Goal: Information Seeking & Learning: Learn about a topic

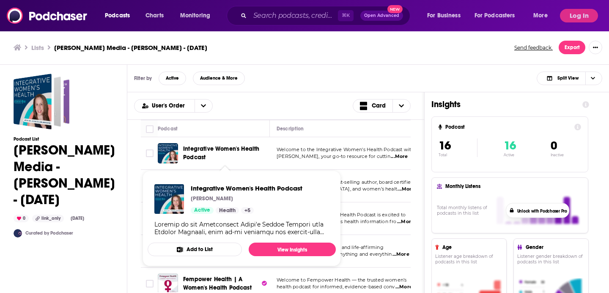
click at [204, 150] on span "Integrative Women's Health Podcast" at bounding box center [221, 153] width 76 height 16
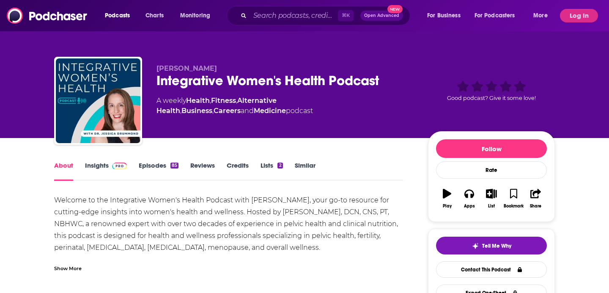
click at [166, 162] on link "Episodes 85" at bounding box center [159, 170] width 40 height 19
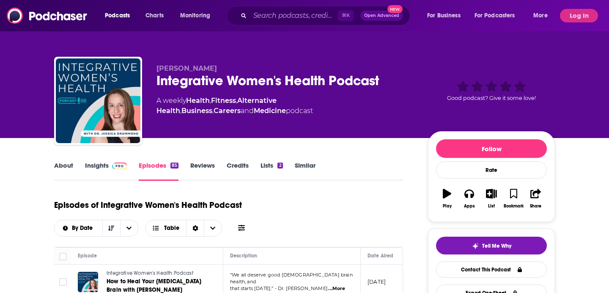
click at [85, 168] on link "Insights" at bounding box center [106, 170] width 42 height 19
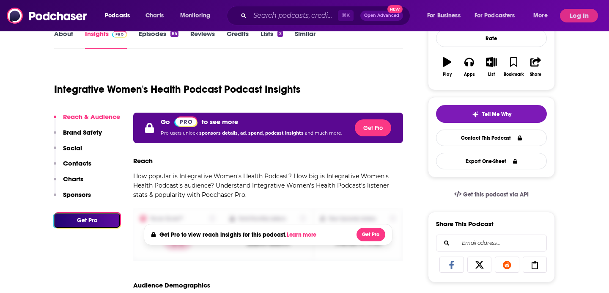
scroll to position [75, 0]
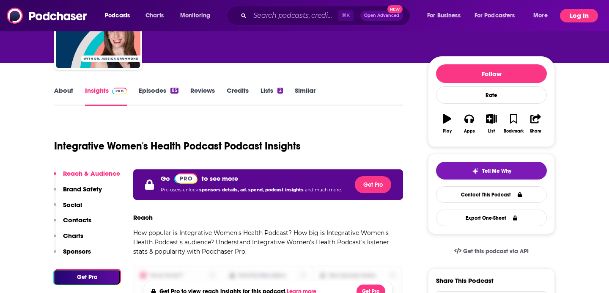
click at [579, 19] on button "Log In" at bounding box center [579, 16] width 38 height 14
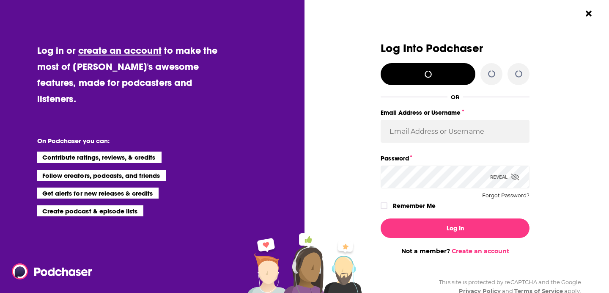
scroll to position [0, 0]
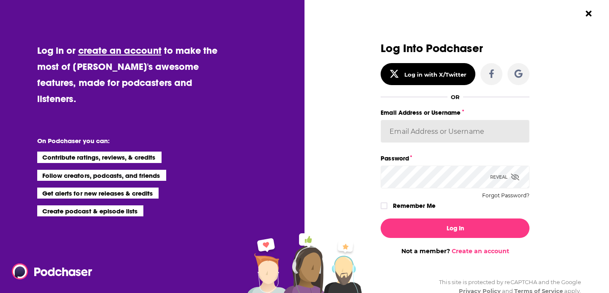
click at [410, 128] on input "Email Address or Username" at bounding box center [455, 131] width 149 height 23
type input "amandag@hannahcranstonmedia.com"
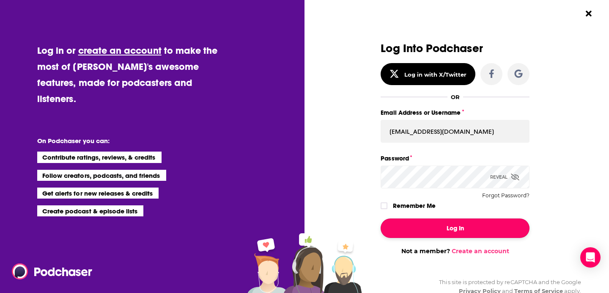
click at [460, 232] on button "Log In" at bounding box center [455, 227] width 149 height 19
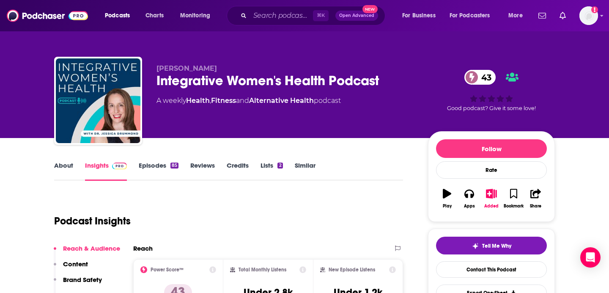
click at [63, 164] on link "About" at bounding box center [63, 170] width 19 height 19
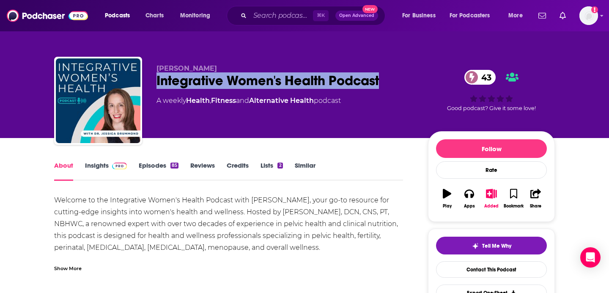
drag, startPoint x: 387, startPoint y: 78, endPoint x: 145, endPoint y: 85, distance: 242.1
click at [145, 85] on div "Jessica Drummond Integrative Women's Health Podcast 43 A weekly Health , Fitnes…" at bounding box center [304, 102] width 501 height 91
copy h1 "Integrative Women's Health Podcast"
click at [114, 166] on img at bounding box center [119, 166] width 15 height 7
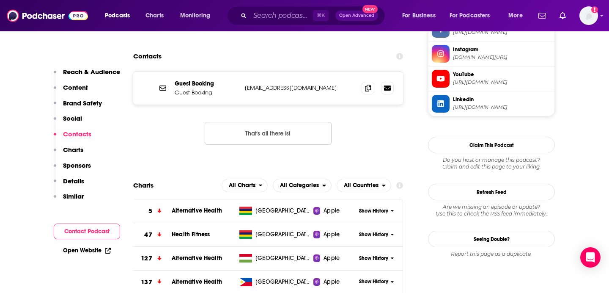
scroll to position [749, 0]
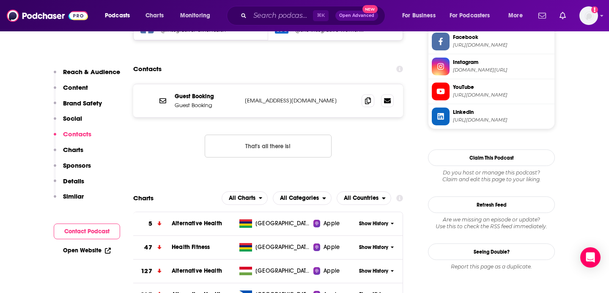
click at [360, 103] on div "Guest Booking Guest Booking support@integrativewomenshealthinstitute.com suppor…" at bounding box center [268, 100] width 270 height 33
click at [365, 103] on icon at bounding box center [368, 100] width 6 height 7
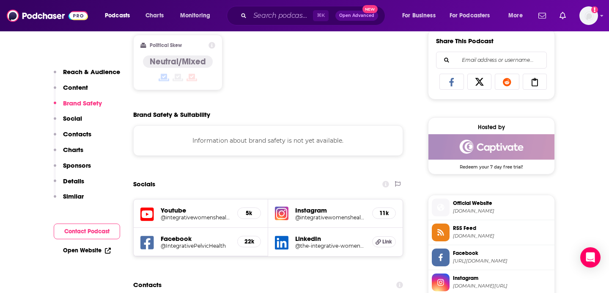
scroll to position [0, 0]
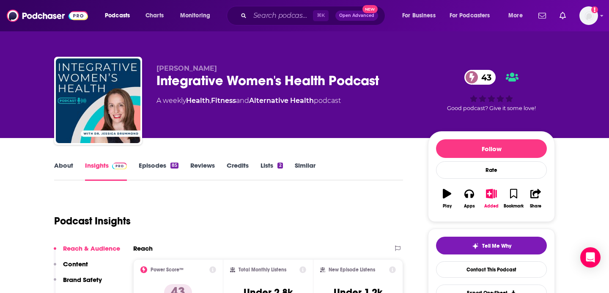
click at [156, 171] on link "Episodes 85" at bounding box center [159, 170] width 40 height 19
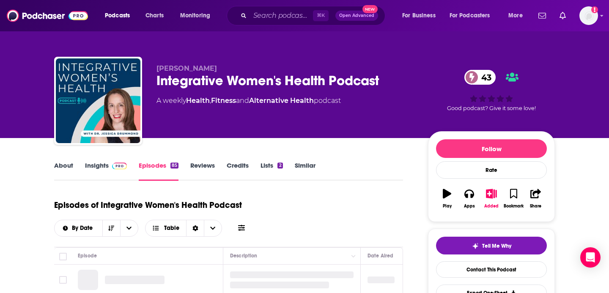
scroll to position [158, 0]
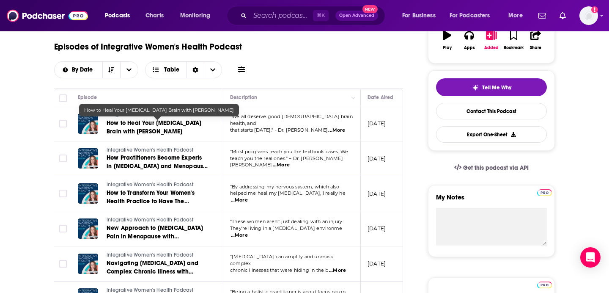
click at [195, 129] on link "How to Heal Your Perimenopause Brain with Dr. Mariza Snyder" at bounding box center [158, 127] width 102 height 17
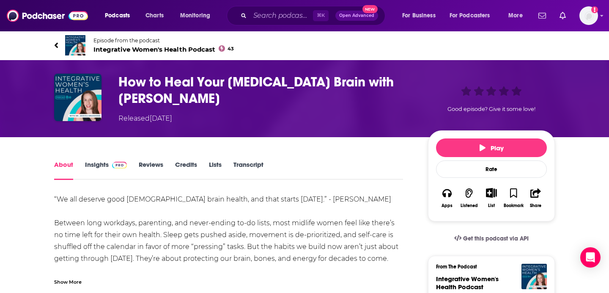
drag, startPoint x: 215, startPoint y: 100, endPoint x: 111, endPoint y: 68, distance: 109.4
click at [111, 68] on div "How to Heal Your Perimenopause Brain with Dr. Mariza Snyder Released Tuesday, 7…" at bounding box center [305, 98] width 542 height 77
copy h1 "How to Heal Your Perimenopause Brain with Dr. Mariza Snyder"
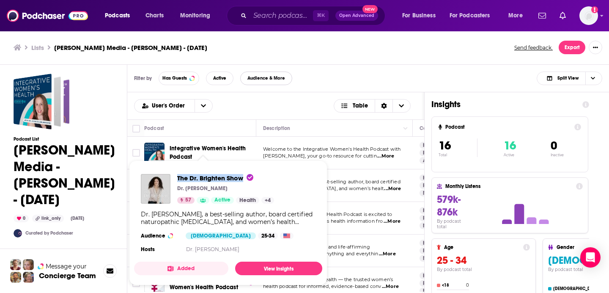
click at [286, 85] on button "Audience & More" at bounding box center [266, 79] width 52 height 14
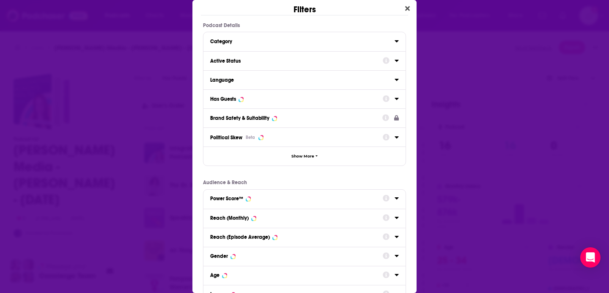
scroll to position [44, 0]
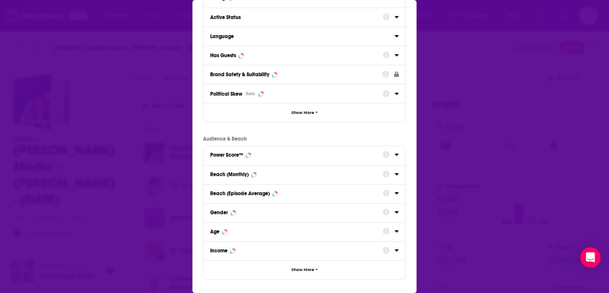
click at [485, 63] on div "Filters Podcast Details Category Active Status Language Has Guests Brand Safety…" at bounding box center [304, 146] width 609 height 293
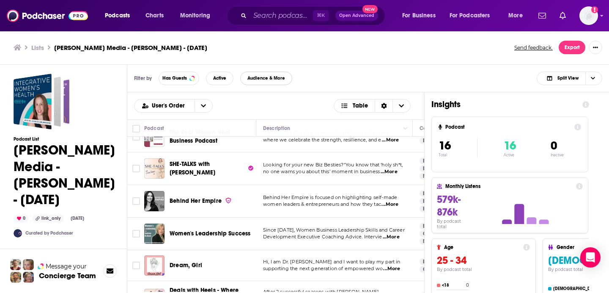
scroll to position [361, 0]
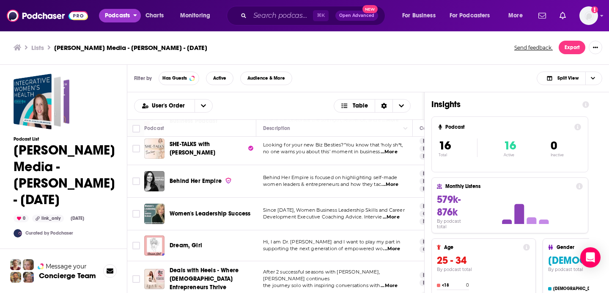
click at [127, 17] on span "Podcasts" at bounding box center [117, 16] width 25 height 12
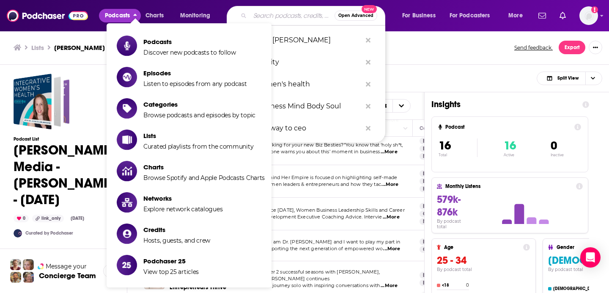
click at [276, 15] on input "Search podcasts, credits, & more..." at bounding box center [292, 16] width 85 height 14
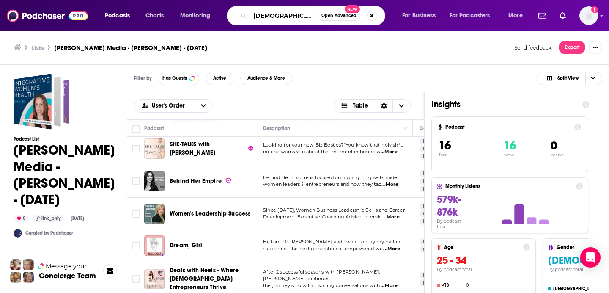
type input "[DEMOGRAPHIC_DATA] fertility"
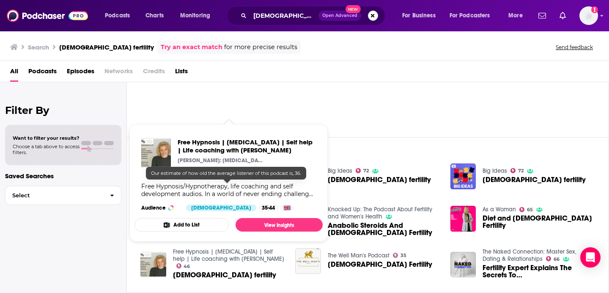
scroll to position [58, 0]
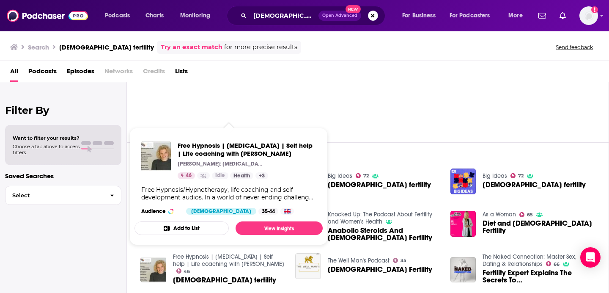
click at [353, 150] on div "Episodes View All Big Ideas 72 Male fertility Big Ideas 72 Male fertility Big I…" at bounding box center [368, 219] width 482 height 155
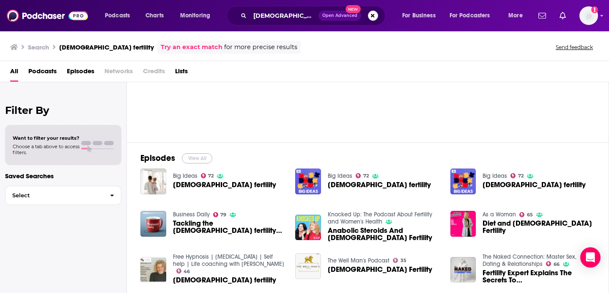
click at [195, 158] on button "View All" at bounding box center [197, 158] width 30 height 10
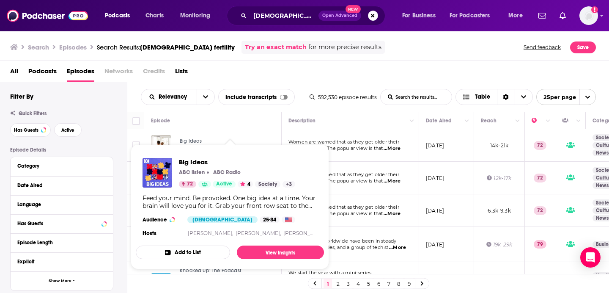
click at [218, 144] on span "Big Ideas ABC listen ABC Radio 72 Active 4 Society + 3 Feed your mind. Be provo…" at bounding box center [230, 206] width 188 height 125
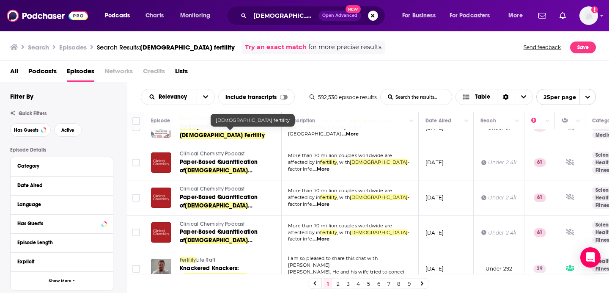
scroll to position [692, 0]
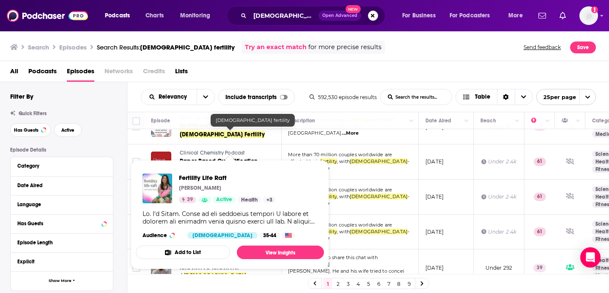
click at [369, 86] on div "Relevancy List Search Input Search the results... Include transcripts Table 592…" at bounding box center [368, 97] width 482 height 30
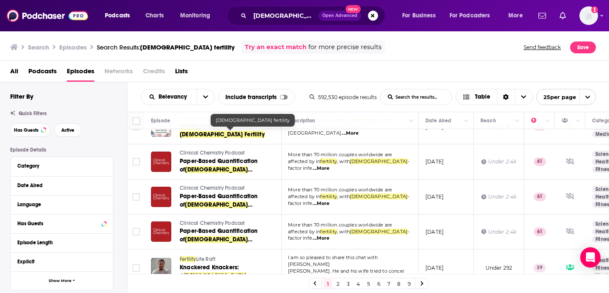
click at [339, 279] on link "2" at bounding box center [338, 283] width 8 height 10
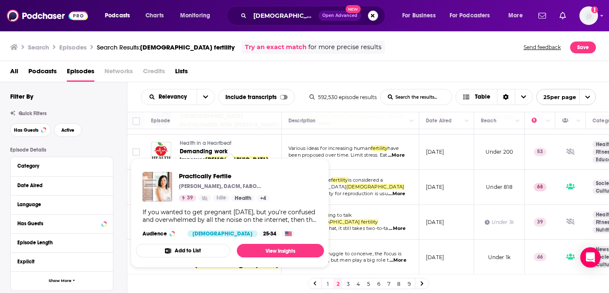
scroll to position [712, 0]
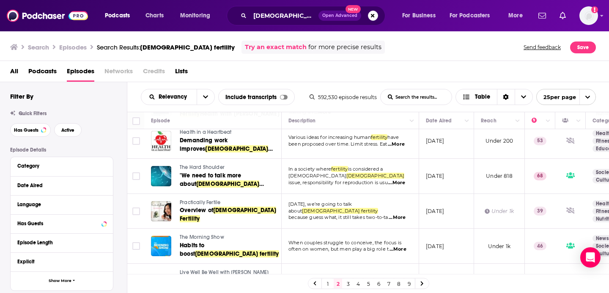
click at [347, 283] on link "3" at bounding box center [348, 283] width 8 height 10
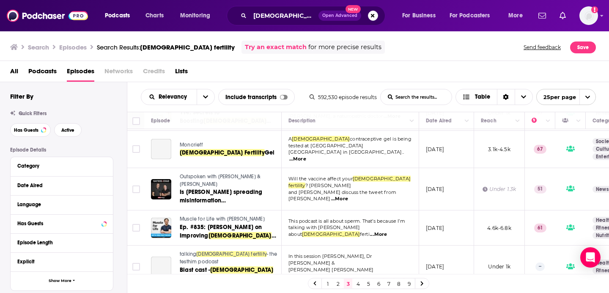
scroll to position [716, 0]
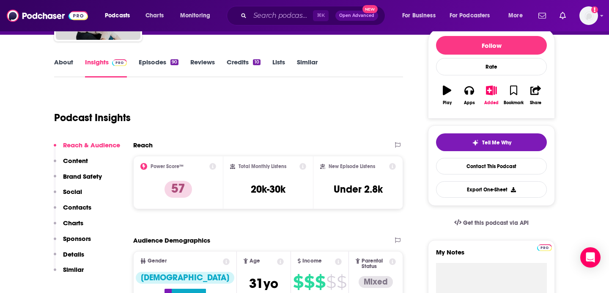
scroll to position [5, 0]
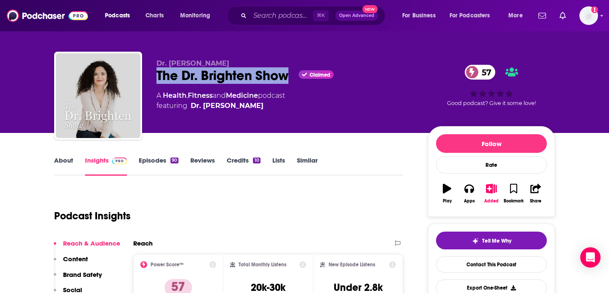
drag, startPoint x: 291, startPoint y: 78, endPoint x: 147, endPoint y: 81, distance: 144.3
click at [147, 81] on div "Dr. Jolene Brighten The Dr. Brighten Show Claimed 57 A Health , Fitness and Med…" at bounding box center [304, 97] width 501 height 91
copy h2 "The Dr. Brighten Show"
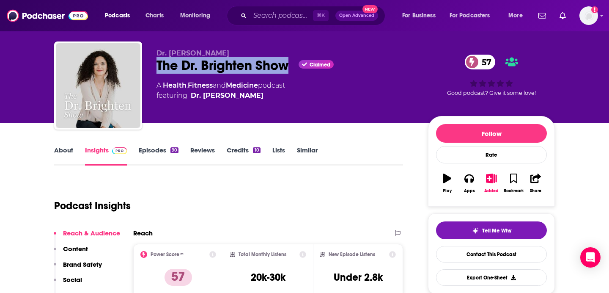
scroll to position [18, 0]
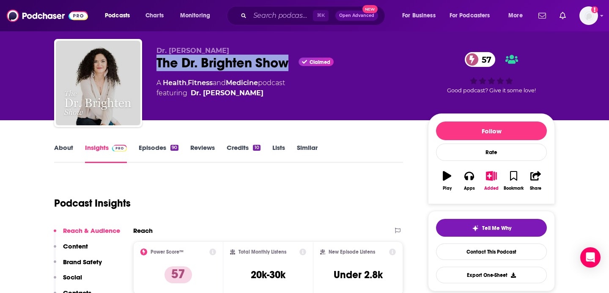
click at [143, 148] on link "Episodes 90" at bounding box center [159, 152] width 40 height 19
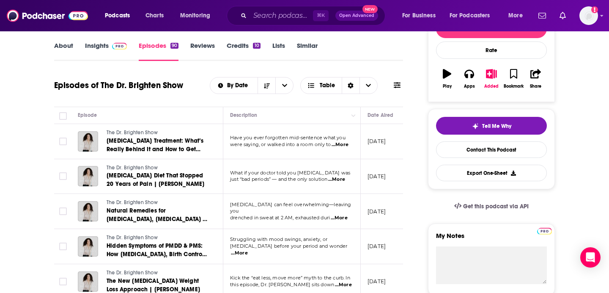
scroll to position [121, 0]
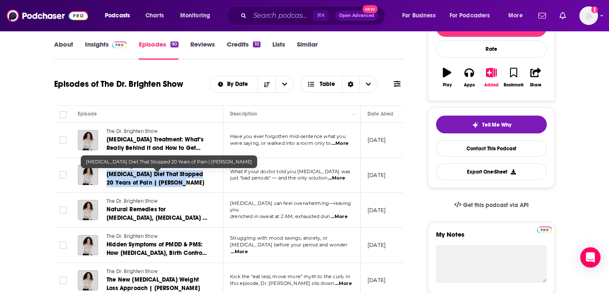
click at [194, 185] on link "Endometriosis Diet That Stopped 20 Years of Pain | Khush Sra" at bounding box center [158, 178] width 102 height 17
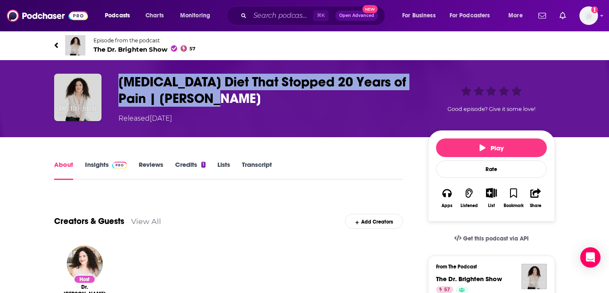
copy h1 "Endometriosis Diet That Stopped 20 Years of Pain | Khush Sra"
drag, startPoint x: 226, startPoint y: 106, endPoint x: 117, endPoint y: 83, distance: 111.5
click at [118, 83] on div "Endometriosis Diet That Stopped 20 Years of Pain | Khush Sra Released Tuesday, …" at bounding box center [304, 99] width 501 height 50
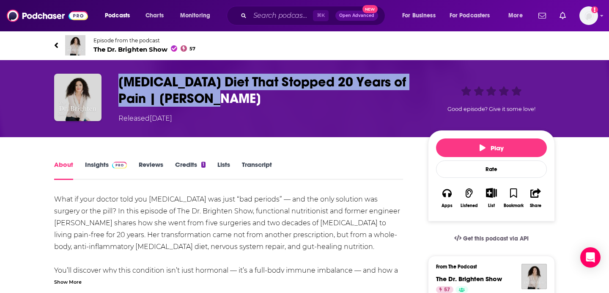
click at [248, 100] on h1 "Endometriosis Diet That Stopped 20 Years of Pain | Khush Sra" at bounding box center [266, 90] width 296 height 33
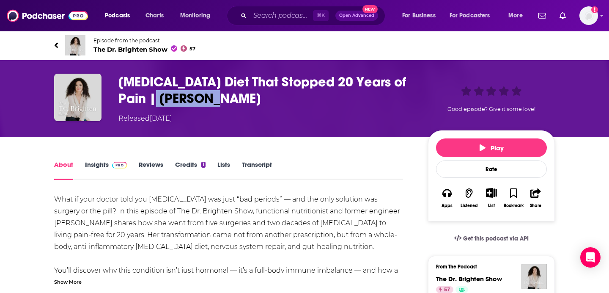
drag, startPoint x: 240, startPoint y: 100, endPoint x: 160, endPoint y: 100, distance: 80.0
click at [160, 100] on h1 "Endometriosis Diet That Stopped 20 Years of Pain | Khush Sra" at bounding box center [266, 90] width 296 height 33
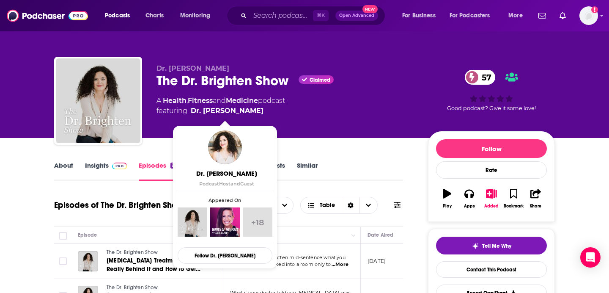
drag, startPoint x: 264, startPoint y: 112, endPoint x: 259, endPoint y: 112, distance: 5.1
click at [259, 112] on span "featuring Dr. Jolene Brighten" at bounding box center [221, 111] width 129 height 10
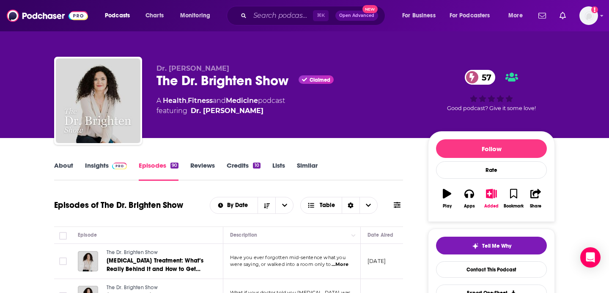
drag, startPoint x: 272, startPoint y: 112, endPoint x: 259, endPoint y: 111, distance: 12.3
click at [259, 111] on span "featuring Dr. Jolene Brighten" at bounding box center [221, 111] width 129 height 10
copy span "Dr. Jolene Brighten"
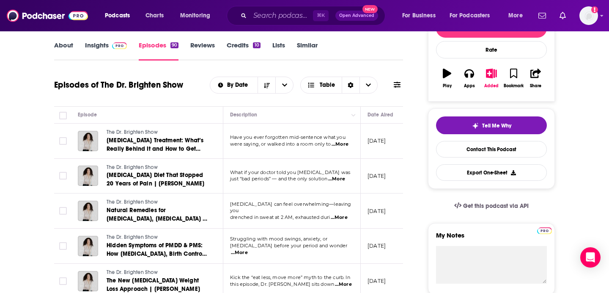
scroll to position [124, 0]
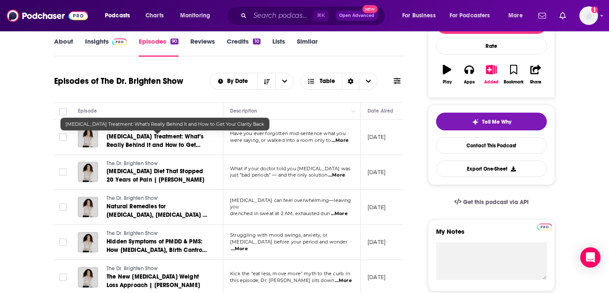
click at [172, 142] on span "Brain Fog Treatment: What’s Really Behind It and How to Get Your Clarity Back" at bounding box center [155, 145] width 97 height 24
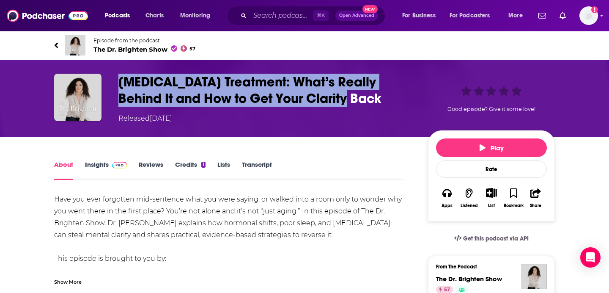
drag, startPoint x: 344, startPoint y: 99, endPoint x: 120, endPoint y: 81, distance: 224.6
click at [119, 81] on h1 "Brain Fog Treatment: What’s Really Behind It and How to Get Your Clarity Back" at bounding box center [266, 90] width 296 height 33
copy h1 "Brain Fog Treatment: What’s Really Behind It and How to Get Your Clarity Back"
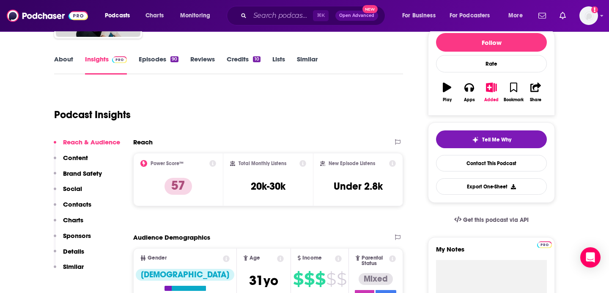
scroll to position [107, 0]
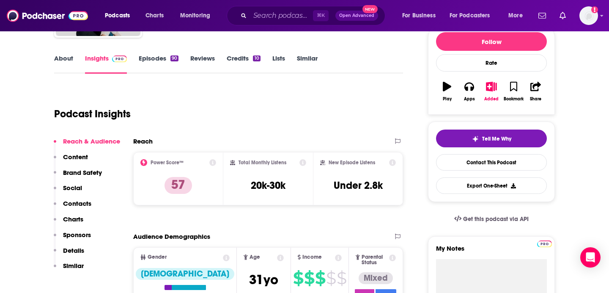
click at [82, 204] on p "Contacts" at bounding box center [77, 203] width 28 height 8
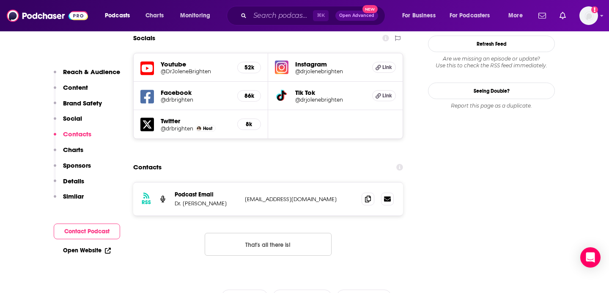
scroll to position [833, 0]
click at [369, 192] on span at bounding box center [368, 198] width 13 height 13
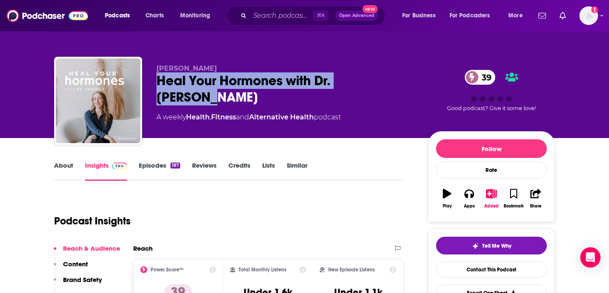
drag, startPoint x: 388, startPoint y: 80, endPoint x: 154, endPoint y: 88, distance: 234.6
click at [154, 88] on div "Danielle M Desroche Heal Your Hormones with Dr. Danielle 39 A weekly Health , F…" at bounding box center [304, 102] width 501 height 91
copy h2 "Heal Your Hormones with Dr. [PERSON_NAME]"
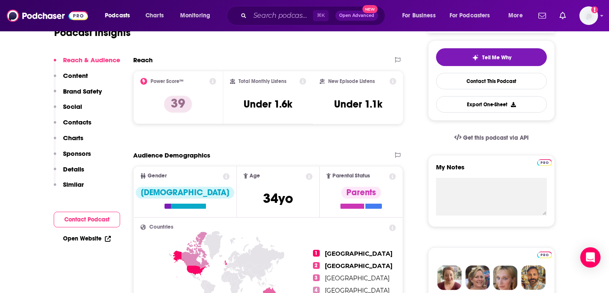
scroll to position [196, 0]
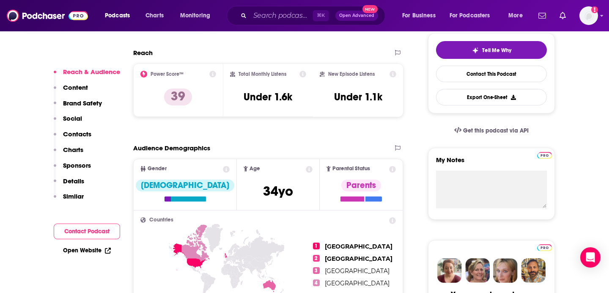
click at [85, 131] on p "Contacts" at bounding box center [77, 134] width 28 height 8
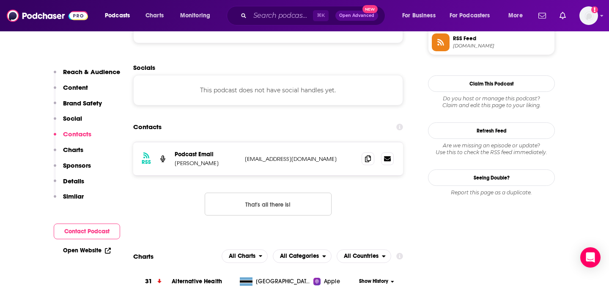
scroll to position [648, 0]
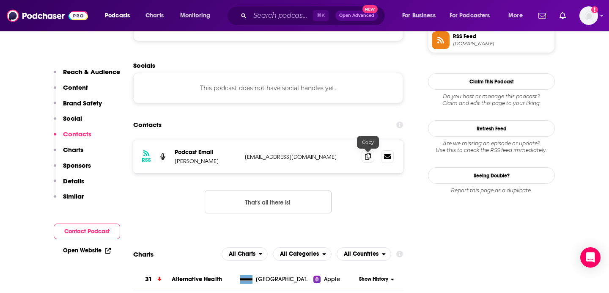
click at [362, 155] on span at bounding box center [368, 156] width 13 height 13
click at [365, 155] on span at bounding box center [368, 156] width 13 height 13
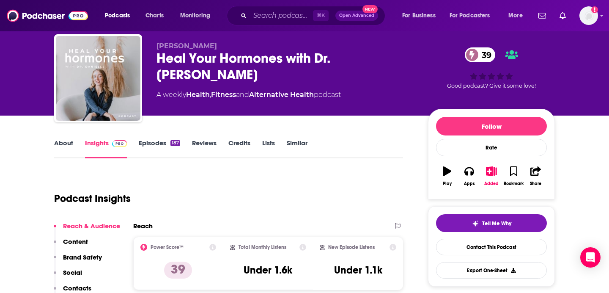
scroll to position [0, 0]
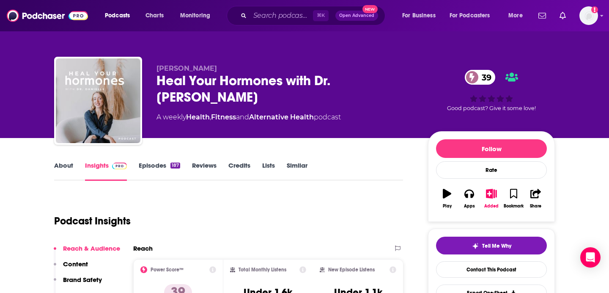
drag, startPoint x: 237, startPoint y: 67, endPoint x: 149, endPoint y: 66, distance: 88.4
click at [149, 66] on div "Danielle M Desroche Heal Your Hormones with Dr. Danielle 39 A weekly Health , F…" at bounding box center [304, 102] width 501 height 91
copy span "Danielle M Desroche"
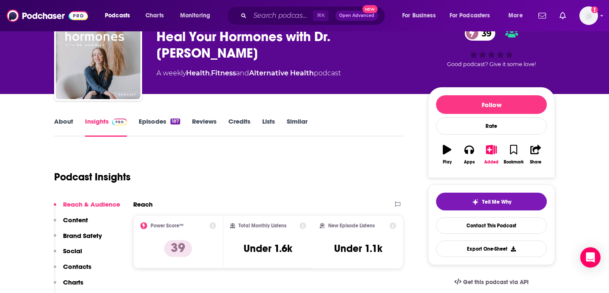
scroll to position [43, 0]
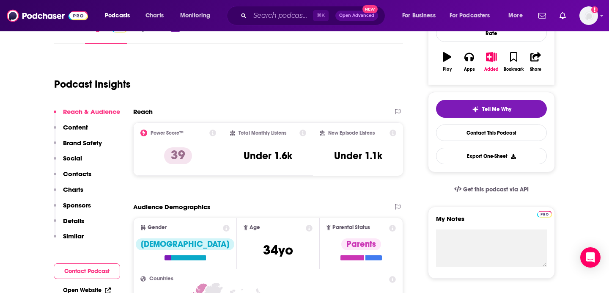
click at [78, 171] on p "Contacts" at bounding box center [77, 174] width 28 height 8
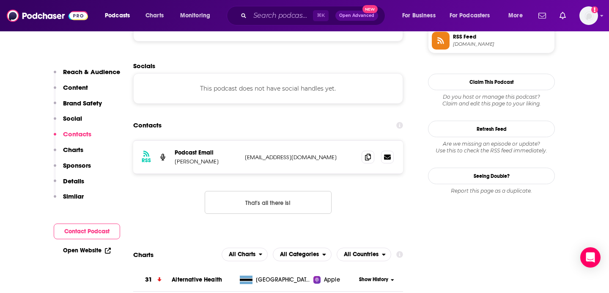
scroll to position [648, 0]
copy p "nfo@drdanielledesroche.com"
drag, startPoint x: 327, startPoint y: 157, endPoint x: 246, endPoint y: 157, distance: 80.4
click at [246, 157] on p "info@drdanielledesroche.com" at bounding box center [300, 156] width 110 height 7
drag, startPoint x: 242, startPoint y: 158, endPoint x: 336, endPoint y: 160, distance: 94.0
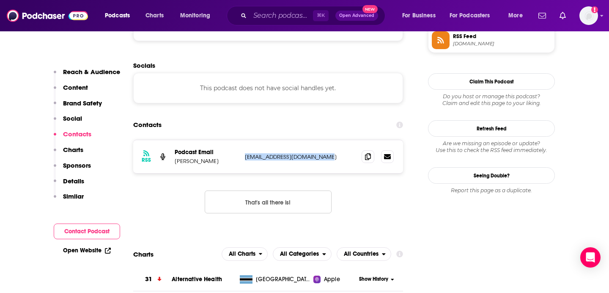
click at [336, 160] on div "RSS Podcast Email Danielle M Desroche info@drdanielledesroche.com info@drdaniel…" at bounding box center [268, 156] width 270 height 33
copy p "info@drdanielledesroche.com"
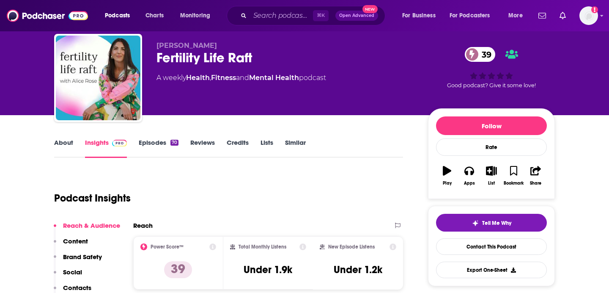
scroll to position [17, 0]
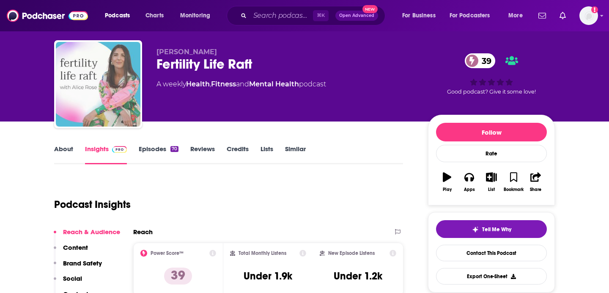
click at [102, 85] on img "Fertility Life Raft" at bounding box center [98, 84] width 85 height 85
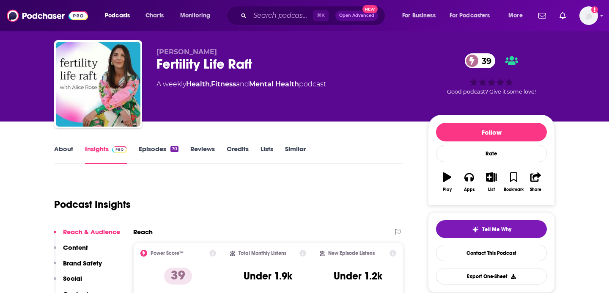
click at [178, 61] on div "Fertility Life Raft 39" at bounding box center [286, 64] width 258 height 17
click at [164, 49] on span "Alice Rose" at bounding box center [187, 52] width 61 height 8
click at [178, 66] on div "Fertility Life Raft 39" at bounding box center [286, 64] width 258 height 17
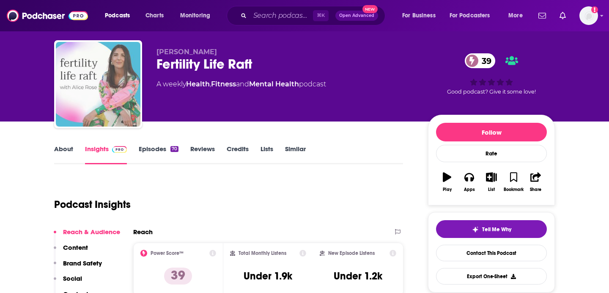
click at [107, 79] on img "Fertility Life Raft" at bounding box center [98, 84] width 85 height 85
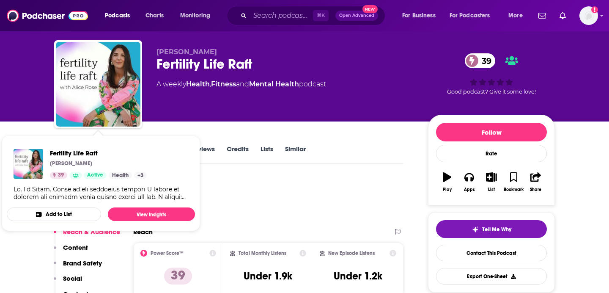
click at [171, 194] on div "Show Podcast Details" at bounding box center [101, 192] width 175 height 15
click at [151, 194] on div "Show Podcast Details" at bounding box center [101, 192] width 175 height 15
click at [307, 185] on div "Podcast Insights" at bounding box center [225, 199] width 342 height 43
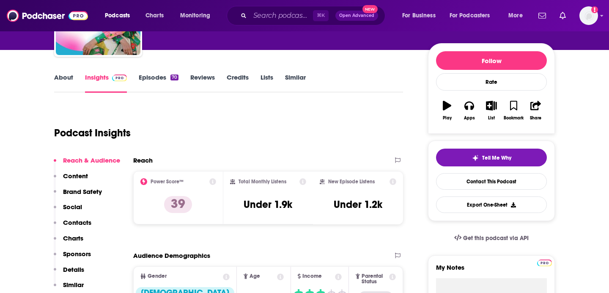
scroll to position [178, 0]
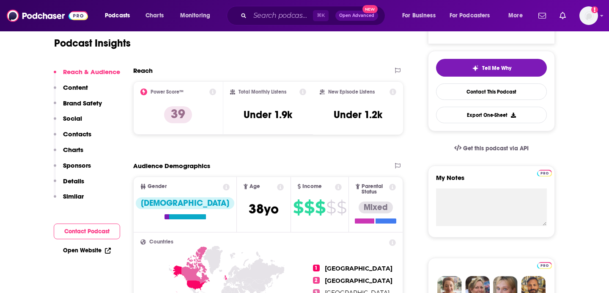
click at [75, 84] on p "Content" at bounding box center [75, 87] width 25 height 8
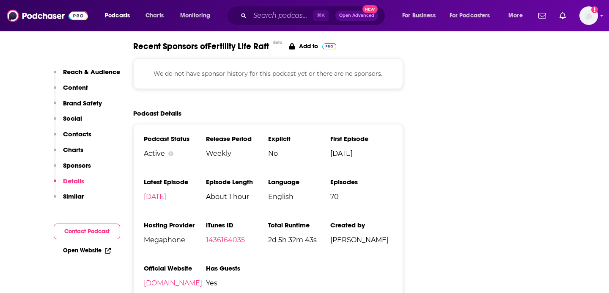
scroll to position [1096, 0]
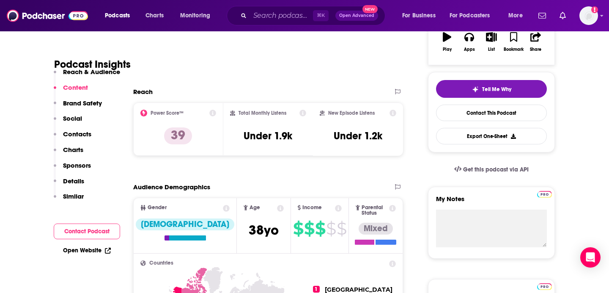
click at [74, 116] on p "Social" at bounding box center [72, 118] width 19 height 8
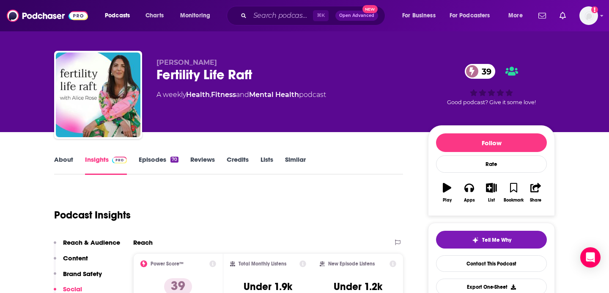
scroll to position [0, 0]
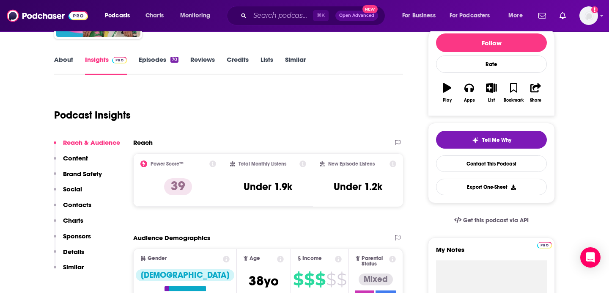
click at [78, 210] on button "Contacts" at bounding box center [73, 209] width 38 height 16
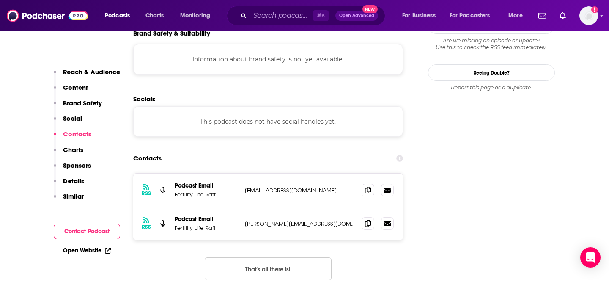
scroll to position [751, 0]
click at [371, 216] on span at bounding box center [368, 222] width 13 height 13
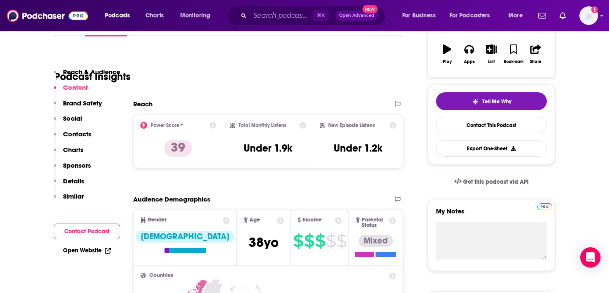
scroll to position [0, 0]
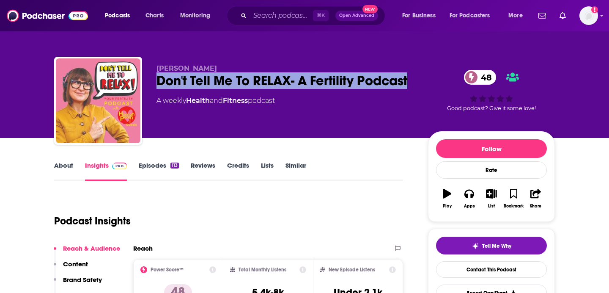
drag, startPoint x: 215, startPoint y: 99, endPoint x: 153, endPoint y: 77, distance: 66.0
click at [153, 77] on div "[PERSON_NAME] Don't Tell Me To RELAX- A Fertility Podcast 48 A weekly Health an…" at bounding box center [304, 102] width 501 height 91
copy h2 "Don't Tell Me To RELAX- A Fertility Podcast"
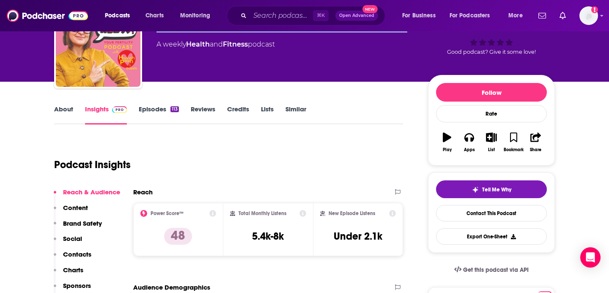
scroll to position [95, 0]
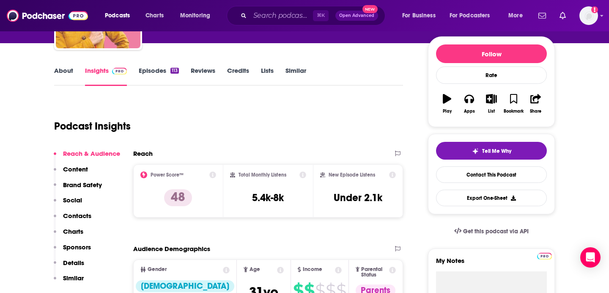
click at [83, 215] on p "Contacts" at bounding box center [77, 216] width 28 height 8
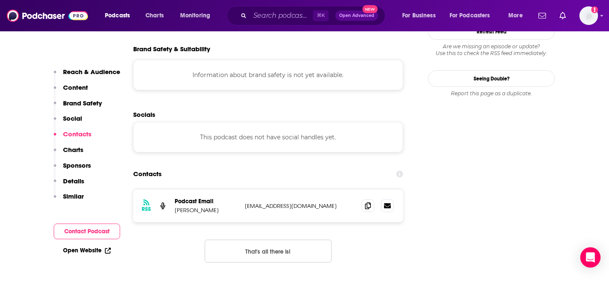
scroll to position [751, 0]
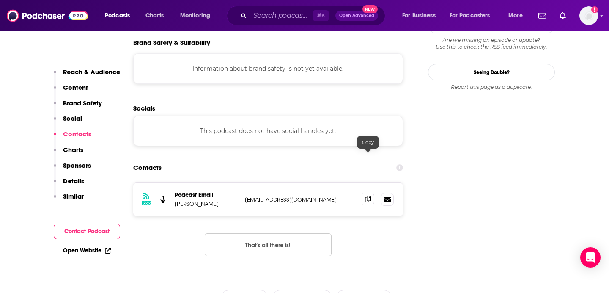
click at [368, 196] on icon at bounding box center [368, 199] width 6 height 7
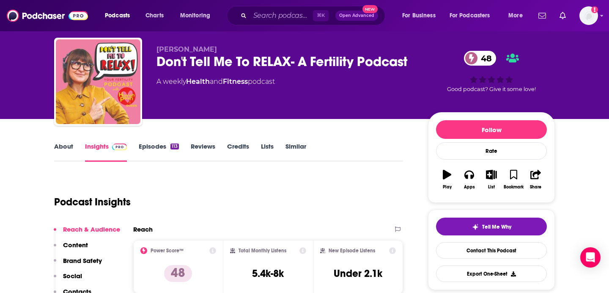
scroll to position [0, 0]
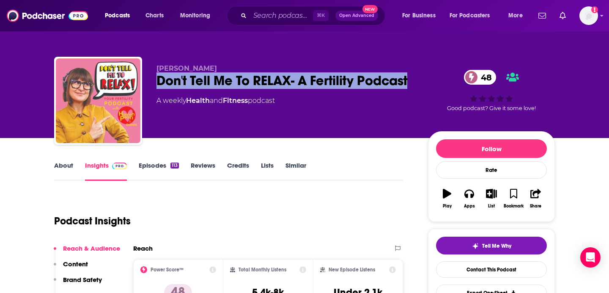
copy h2 "Don't Tell Me To RELAX- A Fertility Podcast"
drag, startPoint x: 215, startPoint y: 94, endPoint x: 147, endPoint y: 76, distance: 70.1
click at [147, 76] on div "[PERSON_NAME] Don't Tell Me To RELAX- A Fertility Podcast 48 A weekly Health an…" at bounding box center [304, 102] width 501 height 91
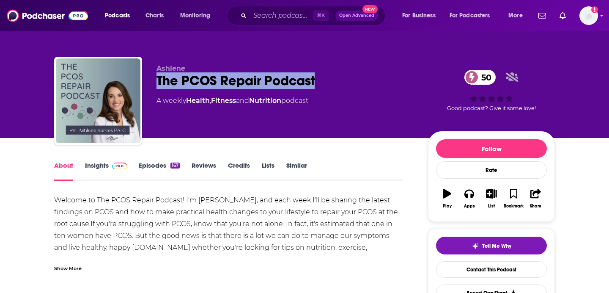
drag, startPoint x: 350, startPoint y: 78, endPoint x: 149, endPoint y: 79, distance: 201.0
click at [149, 79] on div "[PERSON_NAME] The PCOS Repair Podcast 50 A weekly Health , Fitness and Nutritio…" at bounding box center [304, 102] width 501 height 91
copy h1 "The PCOS Repair Podcast"
click at [86, 168] on link "Insights" at bounding box center [106, 170] width 42 height 19
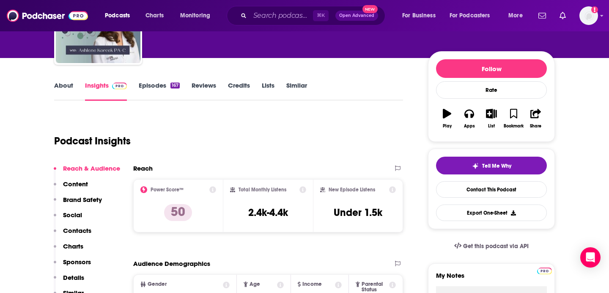
click at [80, 180] on p "Content" at bounding box center [75, 184] width 25 height 8
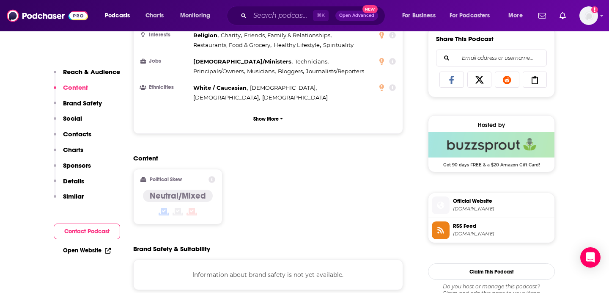
scroll to position [539, 0]
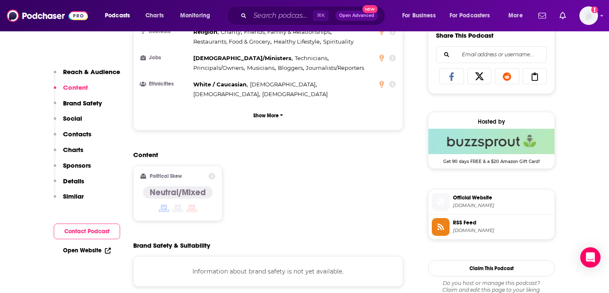
click at [91, 131] on div "Reach & Audience Content Brand Safety Social Contacts Charts Sponsors Details S…" at bounding box center [87, 138] width 66 height 140
click at [89, 131] on p "Contacts" at bounding box center [77, 134] width 28 height 8
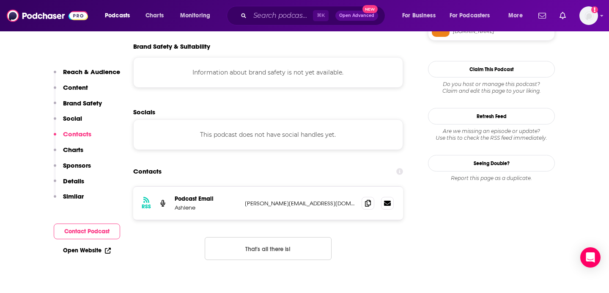
scroll to position [751, 0]
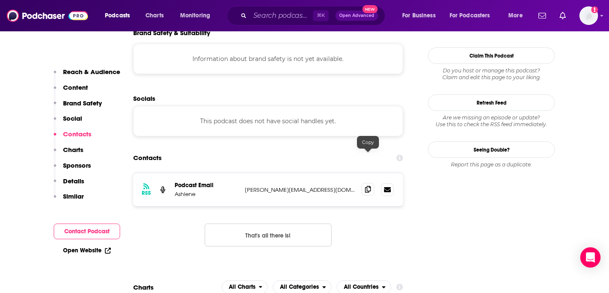
click at [370, 186] on icon at bounding box center [368, 189] width 6 height 7
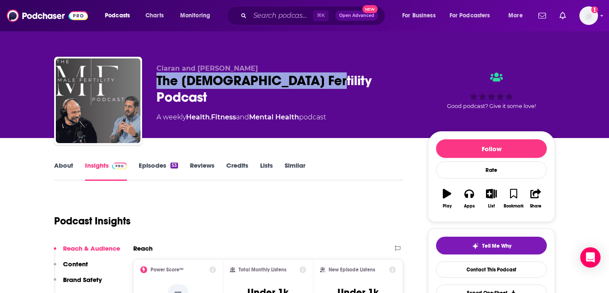
copy h2 "The [DEMOGRAPHIC_DATA] Fertility Podcast"
drag, startPoint x: 338, startPoint y: 89, endPoint x: 148, endPoint y: 88, distance: 190.4
click at [147, 88] on div "Ciaran and Shaun The Male Fertility Podcast A weekly Health , Fitness and Menta…" at bounding box center [304, 102] width 501 height 91
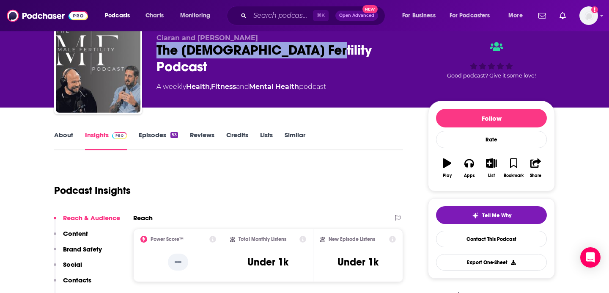
scroll to position [12, 0]
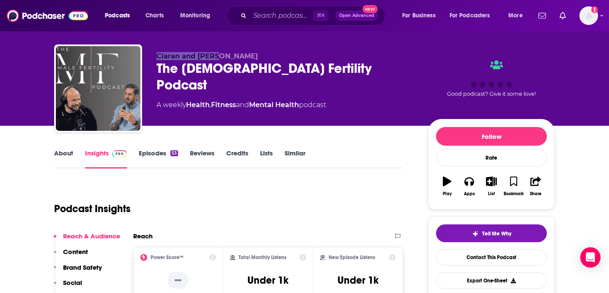
drag, startPoint x: 230, startPoint y: 55, endPoint x: 151, endPoint y: 55, distance: 78.7
click at [151, 55] on div "Ciaran and Shaun The Male Fertility Podcast A weekly Health , Fitness and Menta…" at bounding box center [304, 89] width 501 height 91
copy span "Ciaran and Shaun"
click at [213, 157] on link "Reviews" at bounding box center [202, 158] width 25 height 19
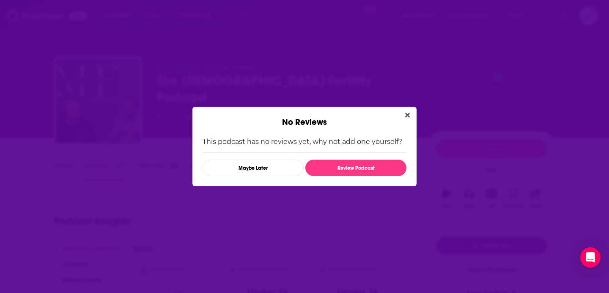
click at [408, 113] on icon "Close" at bounding box center [407, 115] width 5 height 7
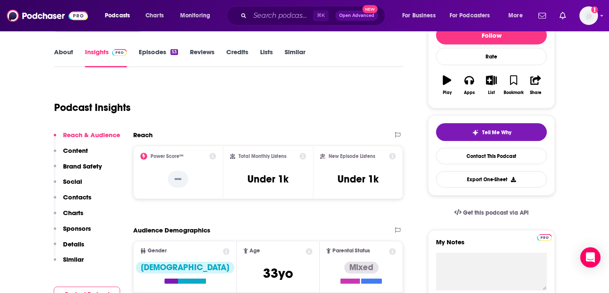
scroll to position [142, 0]
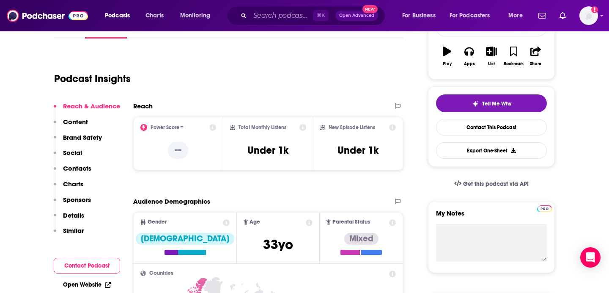
click at [75, 167] on p "Contacts" at bounding box center [77, 168] width 28 height 8
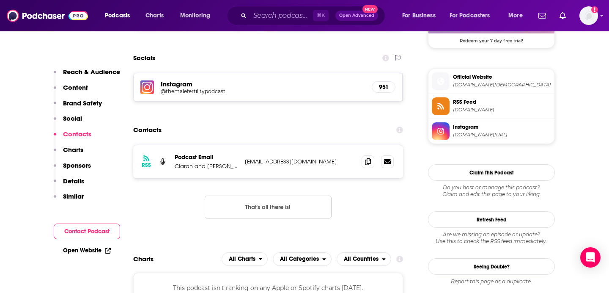
scroll to position [664, 0]
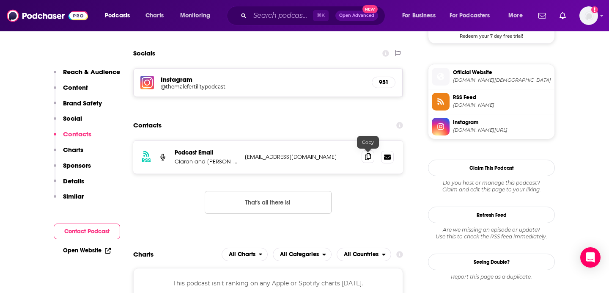
click at [369, 160] on icon at bounding box center [368, 156] width 6 height 7
click at [372, 156] on span at bounding box center [368, 156] width 13 height 13
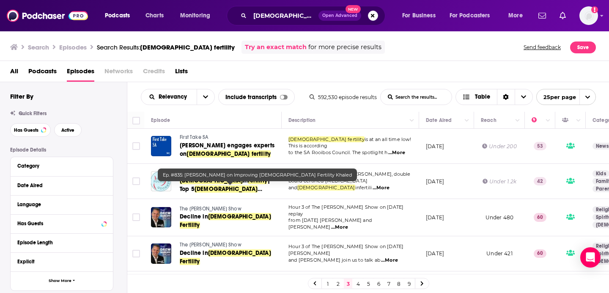
scroll to position [716, 0]
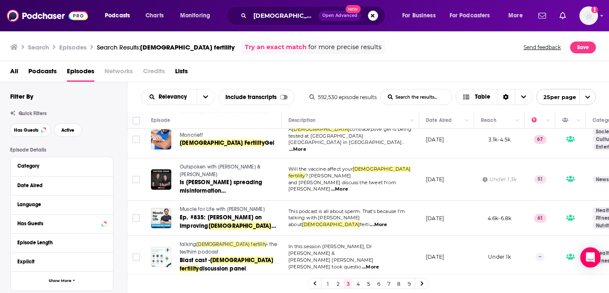
click at [356, 281] on link "4" at bounding box center [358, 283] width 8 height 10
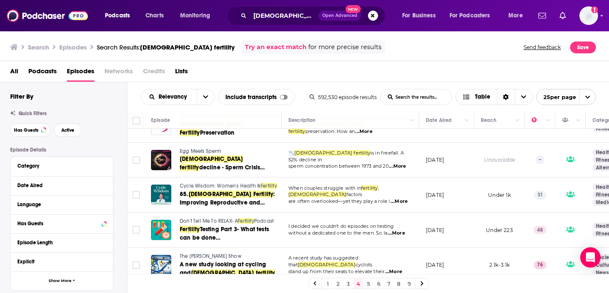
scroll to position [713, 0]
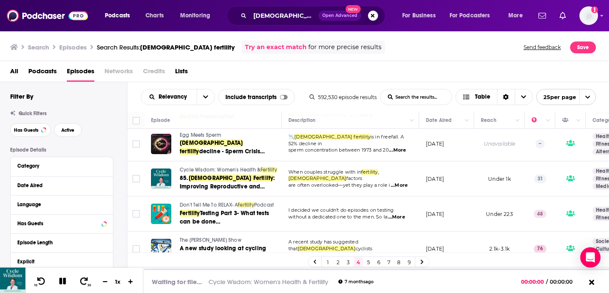
click at [186, 167] on span "Cycle Wisdom: Women's Health &" at bounding box center [220, 170] width 81 height 6
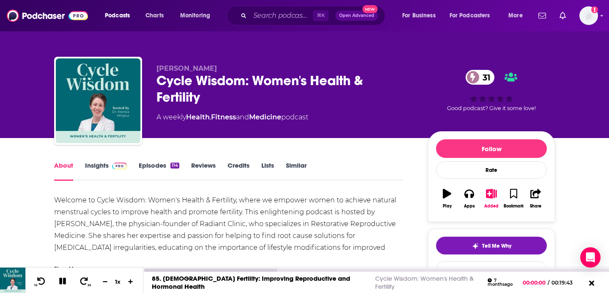
click at [69, 280] on button at bounding box center [62, 281] width 15 height 11
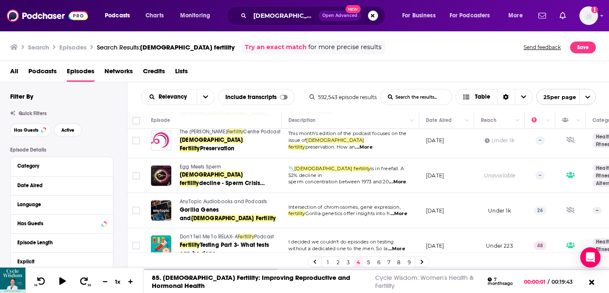
scroll to position [713, 0]
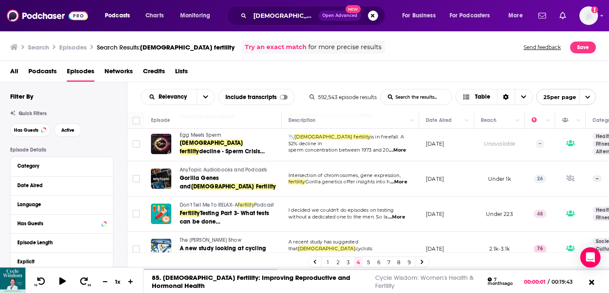
click at [368, 262] on link "5" at bounding box center [368, 262] width 8 height 10
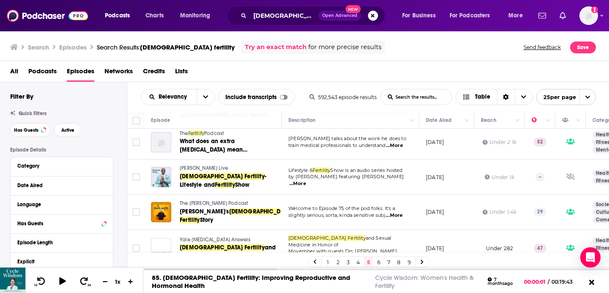
scroll to position [761, 0]
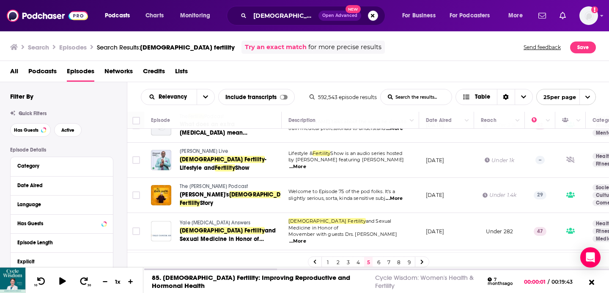
click at [375, 262] on link "6" at bounding box center [379, 262] width 8 height 10
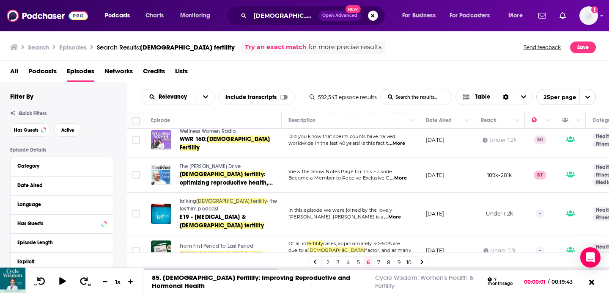
scroll to position [144, 0]
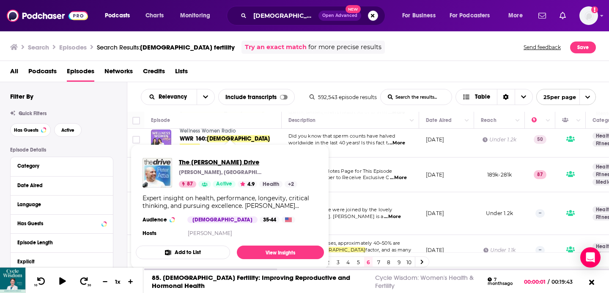
click at [196, 160] on span "The Peter Attia Drive" at bounding box center [238, 162] width 118 height 8
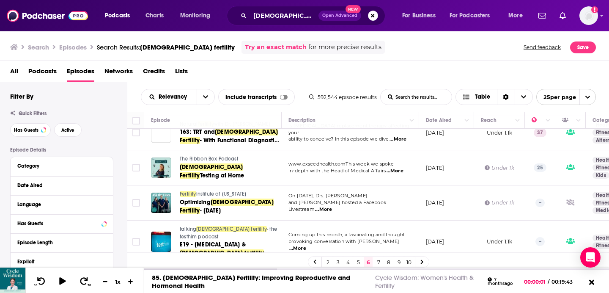
scroll to position [705, 0]
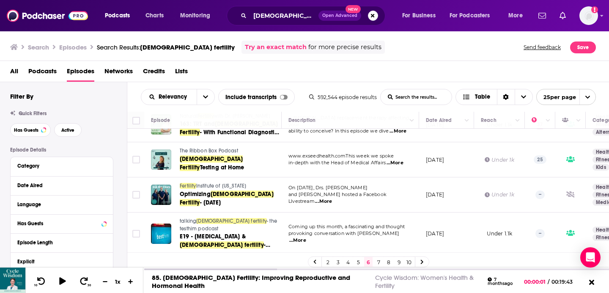
click at [375, 260] on link "7" at bounding box center [379, 262] width 8 height 10
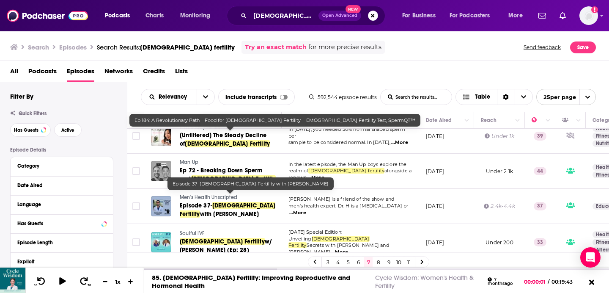
scroll to position [219, 0]
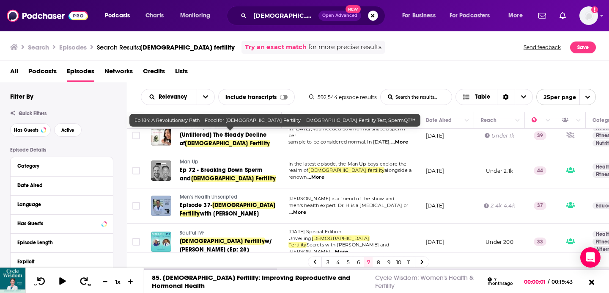
click at [436, 56] on div "Search Episodes Search Results: male fertility Try an exact match for more prec…" at bounding box center [305, 45] width 610 height 30
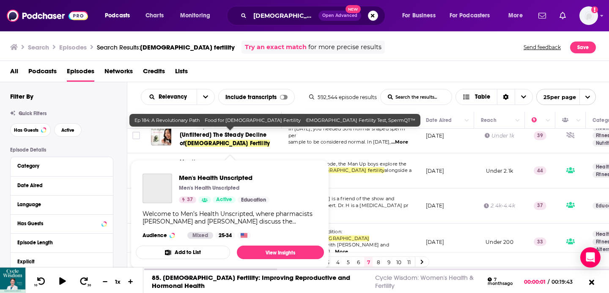
scroll to position [234, 0]
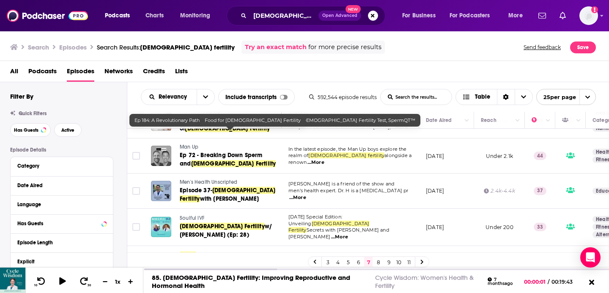
click at [443, 56] on div "Search Episodes Search Results: male fertility Try an exact match for more prec…" at bounding box center [305, 45] width 610 height 30
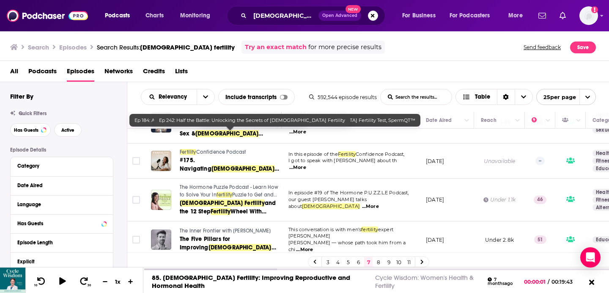
scroll to position [740, 0]
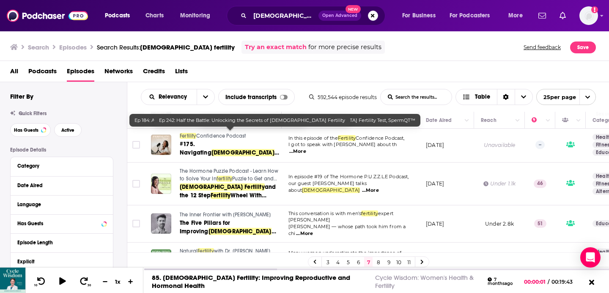
click at [375, 259] on link "8" at bounding box center [379, 262] width 8 height 10
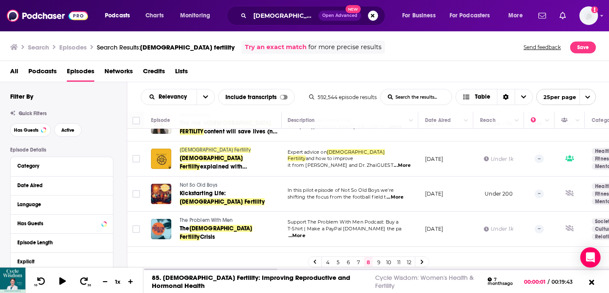
scroll to position [513, 1]
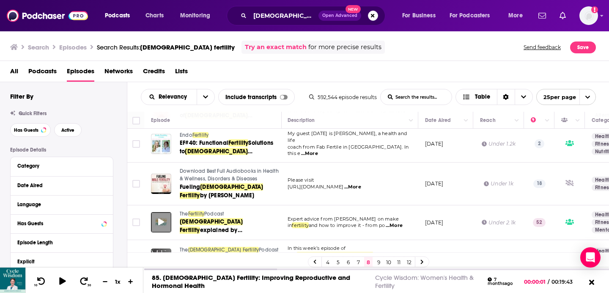
click at [160, 218] on icon at bounding box center [161, 221] width 6 height 7
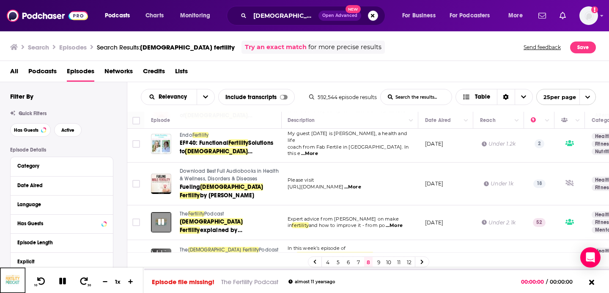
click at [162, 219] on icon at bounding box center [161, 222] width 6 height 6
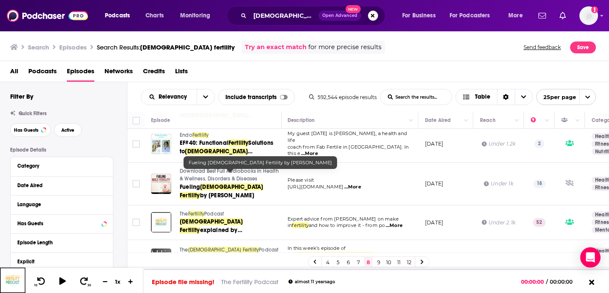
click at [190, 211] on span "Fertility" at bounding box center [196, 214] width 17 height 6
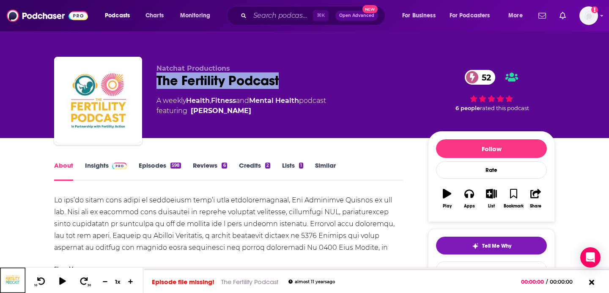
drag, startPoint x: 297, startPoint y: 85, endPoint x: 155, endPoint y: 85, distance: 141.8
click at [155, 85] on div "Natchat Productions The Fertility Podcast 52 A weekly Health , Fitness and Ment…" at bounding box center [304, 102] width 501 height 91
copy h1 "The Fertility Podcast"
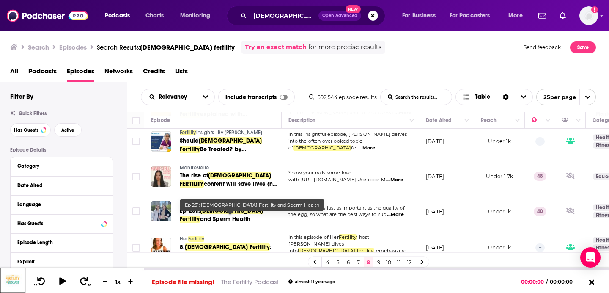
scroll to position [58, 0]
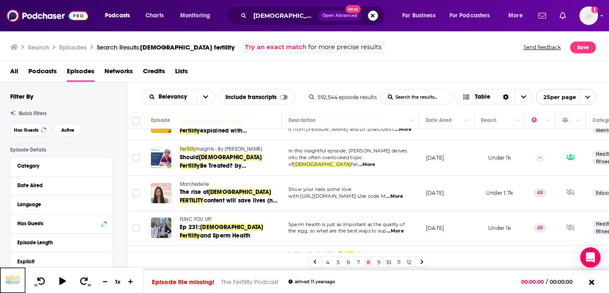
click at [192, 147] on span "Fertility" at bounding box center [188, 149] width 17 height 6
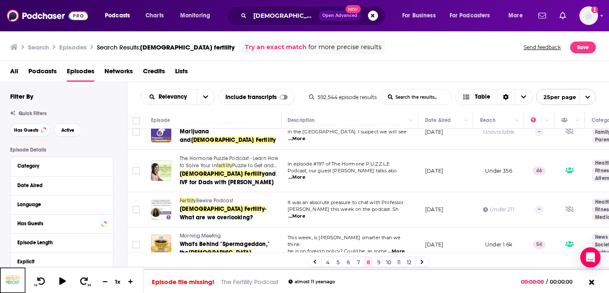
scroll to position [742, 1]
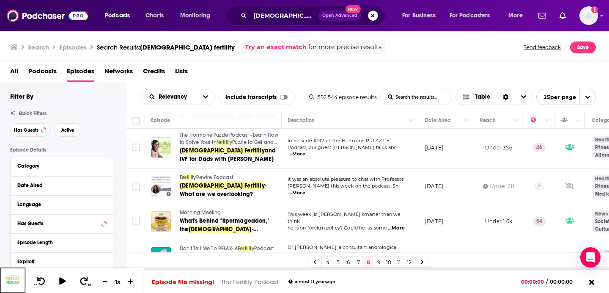
click at [379, 263] on link "9" at bounding box center [379, 262] width 8 height 10
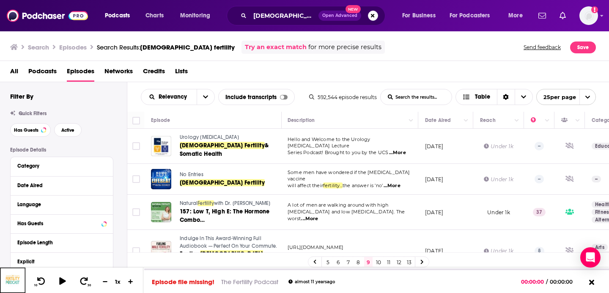
scroll to position [42, 1]
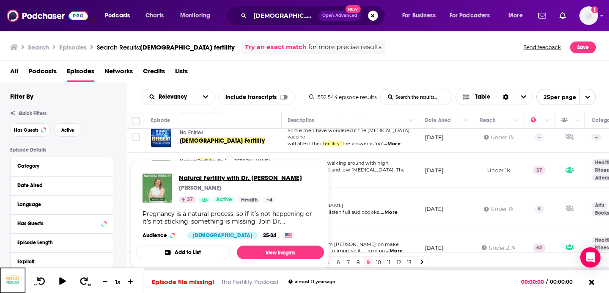
click at [194, 179] on span "Natural Fertility with Dr. Jane" at bounding box center [240, 178] width 123 height 8
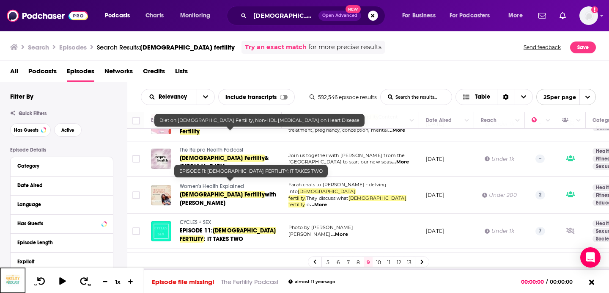
scroll to position [691, 0]
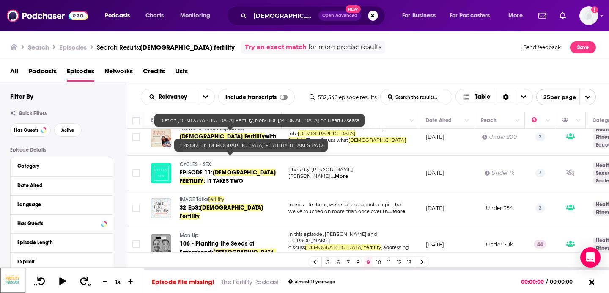
click at [377, 263] on link "10" at bounding box center [379, 262] width 8 height 10
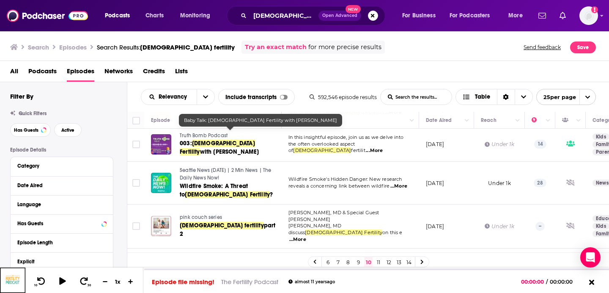
scroll to position [716, 0]
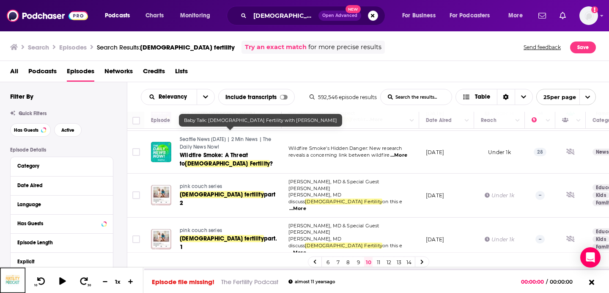
click at [382, 263] on link "11" at bounding box center [379, 262] width 8 height 10
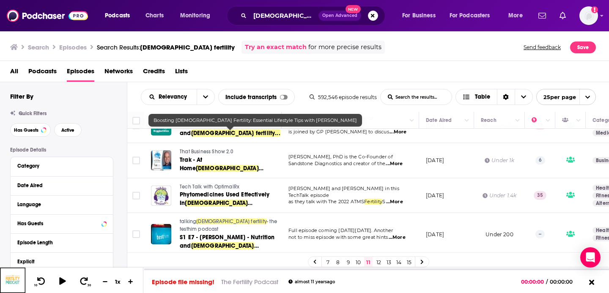
scroll to position [733, 0]
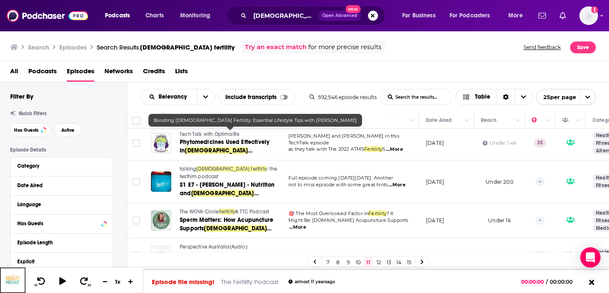
click at [380, 260] on link "12" at bounding box center [379, 262] width 8 height 10
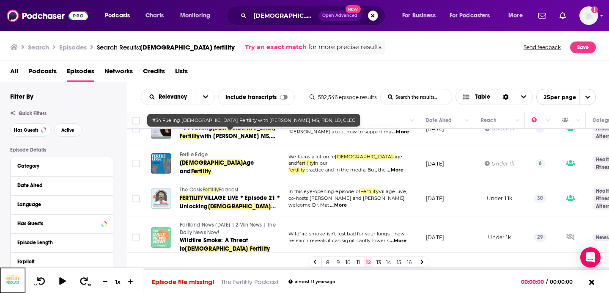
scroll to position [724, 0]
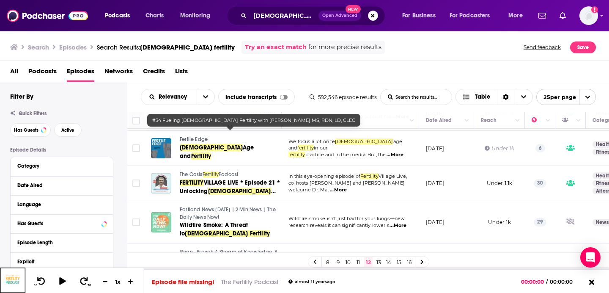
click at [380, 261] on link "13" at bounding box center [379, 262] width 8 height 10
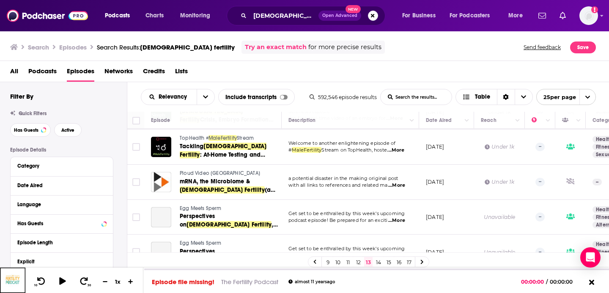
scroll to position [734, 0]
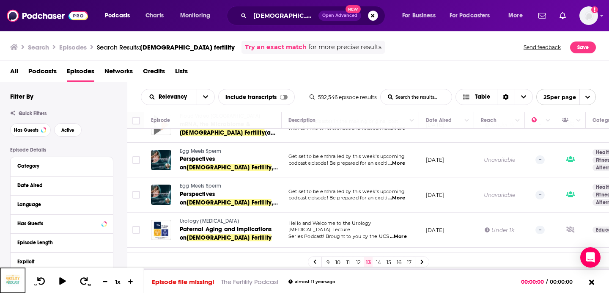
click at [379, 258] on link "14" at bounding box center [379, 262] width 8 height 10
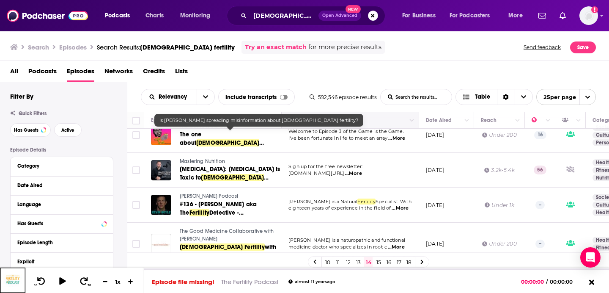
scroll to position [746, 0]
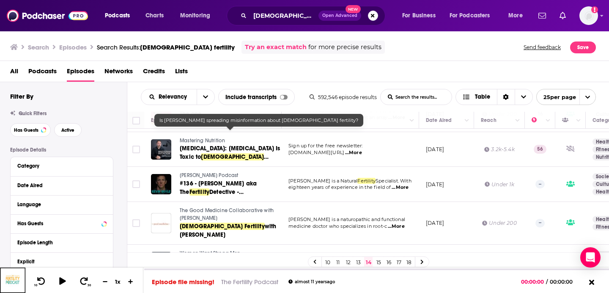
click at [380, 263] on link "15" at bounding box center [379, 262] width 8 height 10
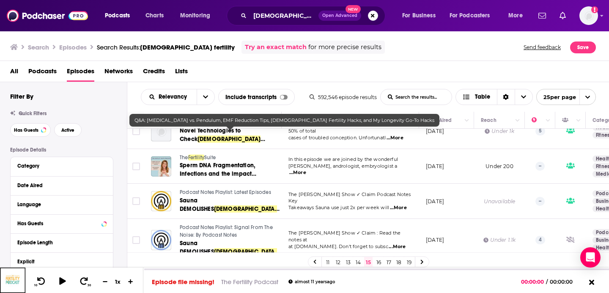
scroll to position [731, 0]
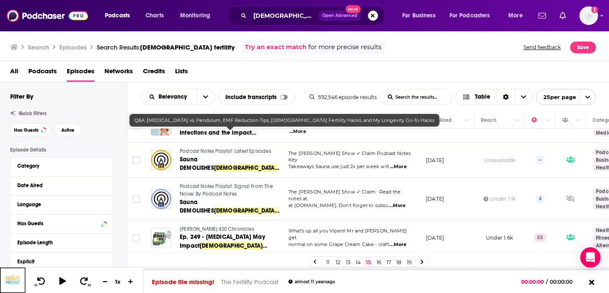
click at [380, 260] on link "16" at bounding box center [379, 262] width 8 height 10
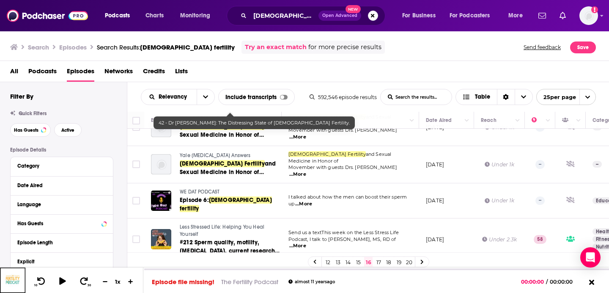
scroll to position [758, 0]
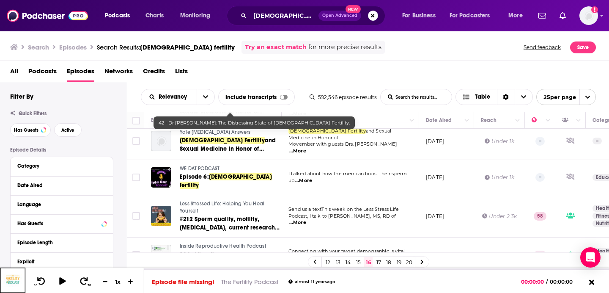
click at [375, 260] on link "17" at bounding box center [379, 262] width 8 height 10
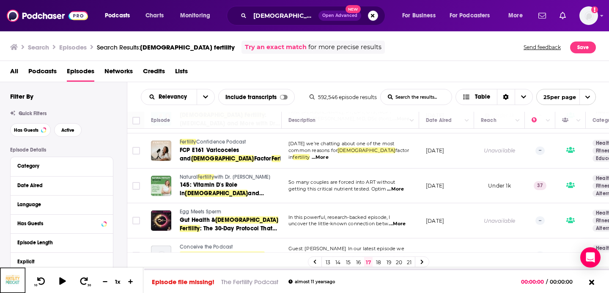
scroll to position [730, 0]
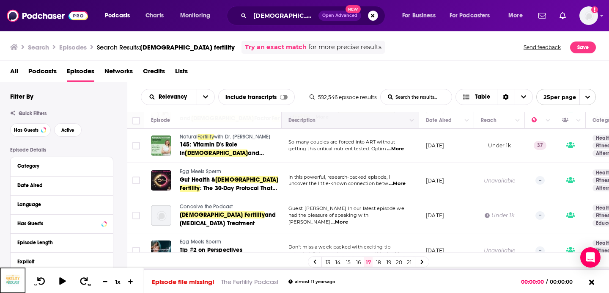
click at [376, 261] on link "18" at bounding box center [379, 262] width 8 height 10
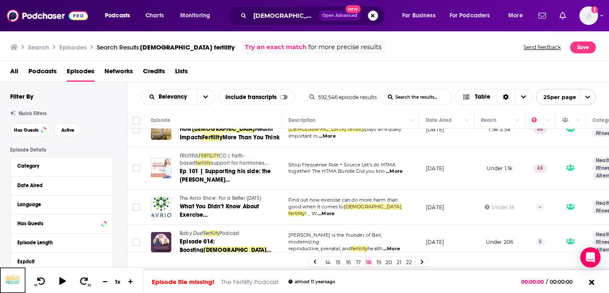
scroll to position [751, 0]
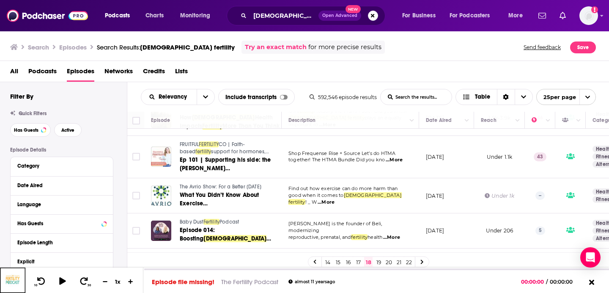
click at [377, 259] on link "19" at bounding box center [379, 262] width 8 height 10
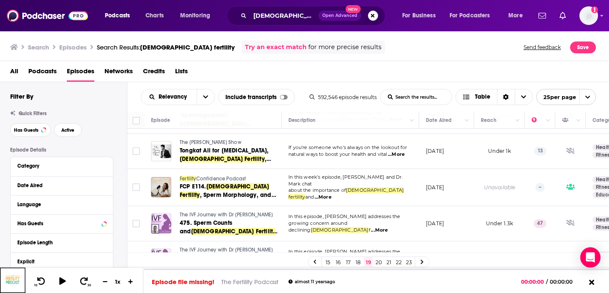
scroll to position [773, 0]
click at [377, 261] on link "20" at bounding box center [379, 262] width 8 height 10
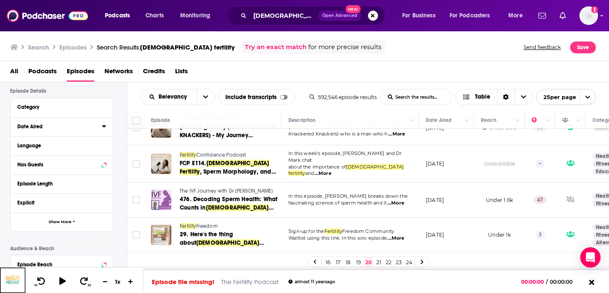
scroll to position [59, 0]
click at [56, 222] on span "Show More" at bounding box center [60, 221] width 23 height 5
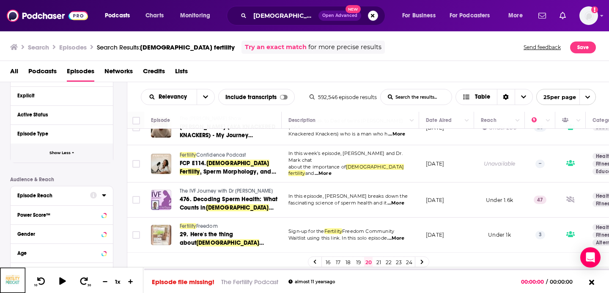
scroll to position [220, 0]
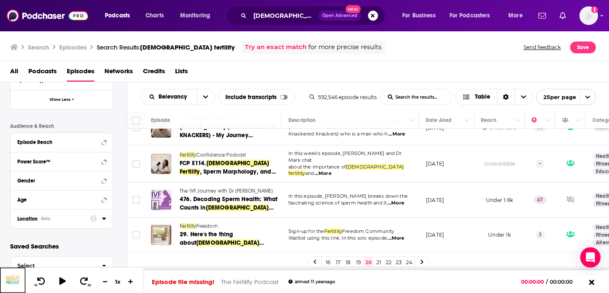
click at [61, 216] on div "Location Beta" at bounding box center [50, 219] width 67 height 6
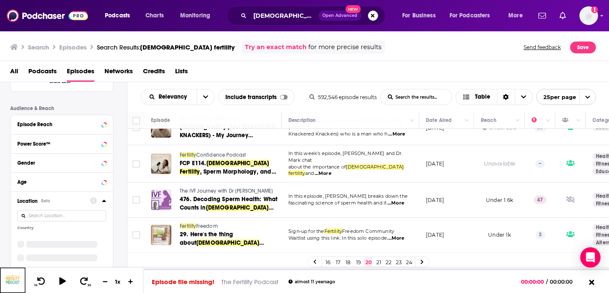
click at [61, 218] on input at bounding box center [61, 215] width 89 height 11
type input "united states"
click at [22, 238] on icon at bounding box center [20, 238] width 5 height 4
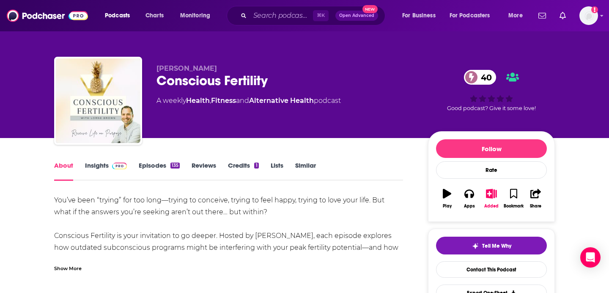
click at [91, 172] on link "Insights" at bounding box center [106, 170] width 42 height 19
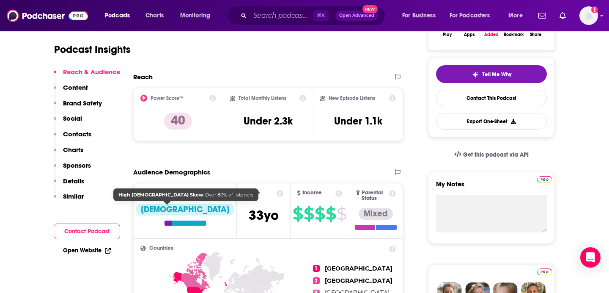
scroll to position [175, 0]
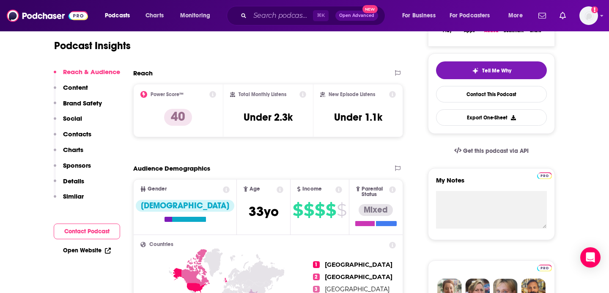
click at [77, 130] on p "Contacts" at bounding box center [77, 134] width 28 height 8
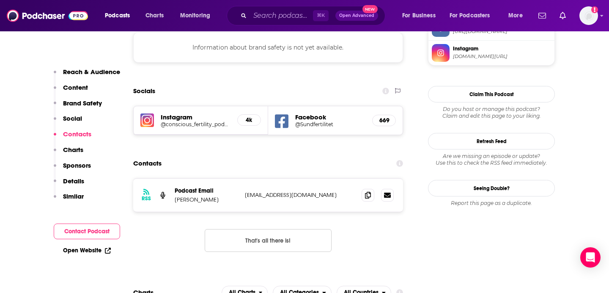
scroll to position [768, 0]
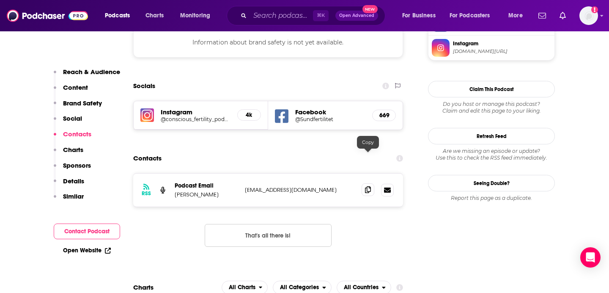
click at [367, 186] on icon at bounding box center [368, 189] width 6 height 7
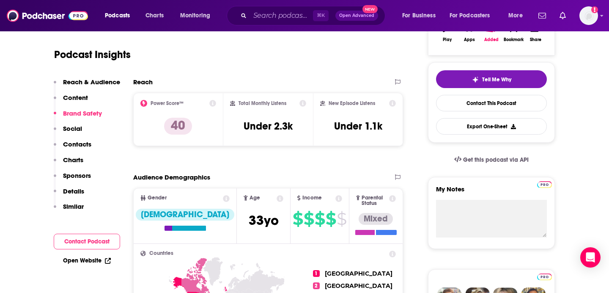
scroll to position [0, 0]
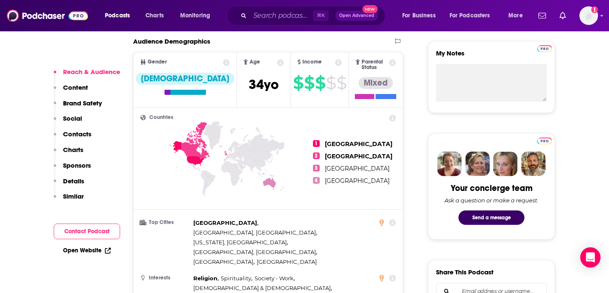
scroll to position [430, 0]
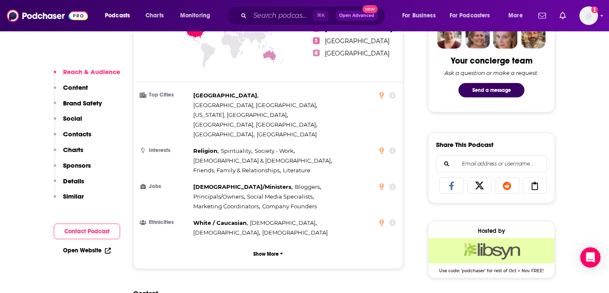
click at [77, 136] on p "Contacts" at bounding box center [77, 134] width 28 height 8
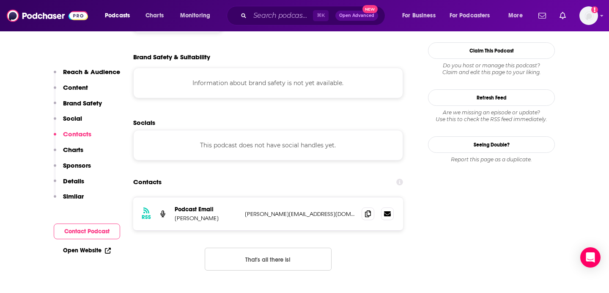
scroll to position [761, 0]
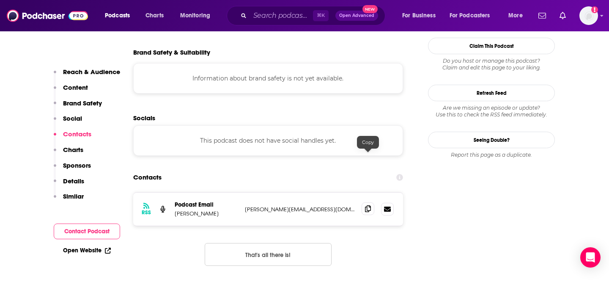
click at [364, 202] on span at bounding box center [368, 208] width 13 height 13
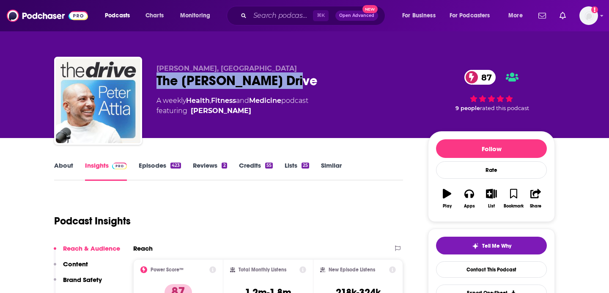
drag, startPoint x: 307, startPoint y: 86, endPoint x: 146, endPoint y: 83, distance: 160.8
click at [146, 83] on div "[PERSON_NAME], MD The [PERSON_NAME] Drive 87 A weekly Health , Fitness and Medi…" at bounding box center [304, 102] width 501 height 91
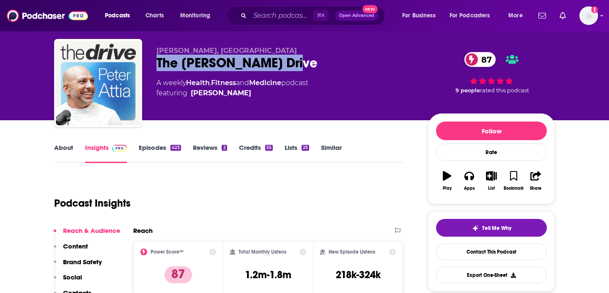
scroll to position [26, 0]
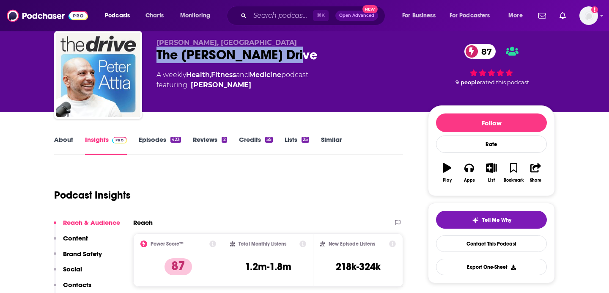
copy h2 "The [PERSON_NAME] Drive"
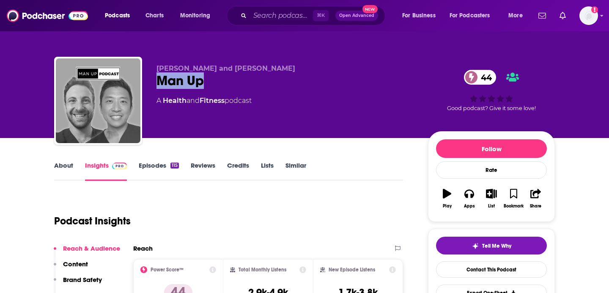
drag, startPoint x: 208, startPoint y: 85, endPoint x: 146, endPoint y: 84, distance: 62.2
click at [146, 85] on div "[PERSON_NAME] and [PERSON_NAME] Man Up 44 A Health and Fitness podcast 44 Good …" at bounding box center [304, 102] width 501 height 91
copy h2 "Man Up"
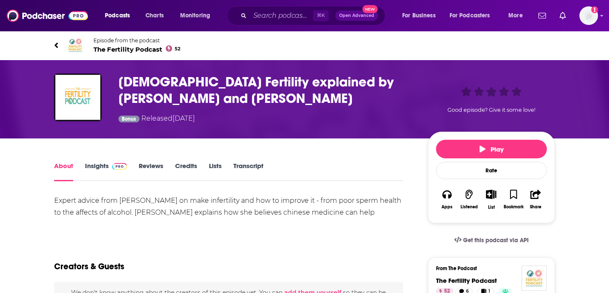
scroll to position [7, 0]
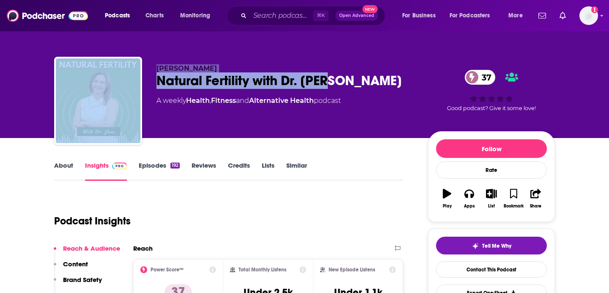
drag, startPoint x: 315, startPoint y: 80, endPoint x: 64, endPoint y: 77, distance: 250.5
click at [64, 77] on div "Dr. Jane Levesque Natural Fertility with Dr. Jane 37 A weekly Health , Fitness …" at bounding box center [304, 102] width 501 height 91
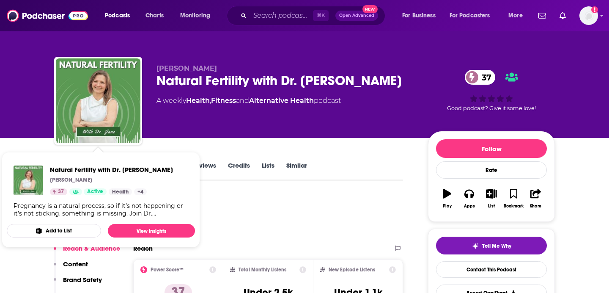
click at [222, 91] on div "Dr. Jane Levesque Natural Fertility with Dr. Jane 37 A weekly Health , Fitness …" at bounding box center [286, 98] width 258 height 68
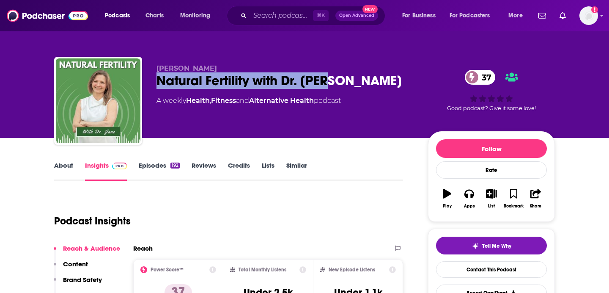
drag, startPoint x: 350, startPoint y: 85, endPoint x: 149, endPoint y: 84, distance: 201.0
click at [149, 84] on div "Dr. Jane Levesque Natural Fertility with Dr. Jane 37 A weekly Health , Fitness …" at bounding box center [304, 102] width 501 height 91
copy h2 "Natural Fertility with Dr. Jane"
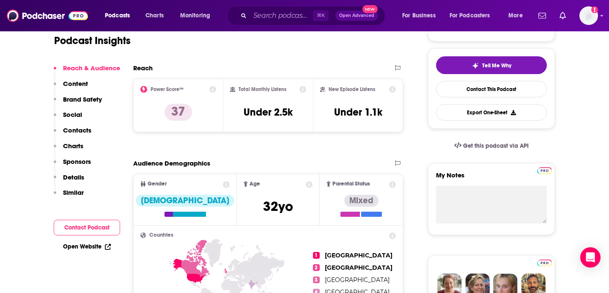
scroll to position [199, 0]
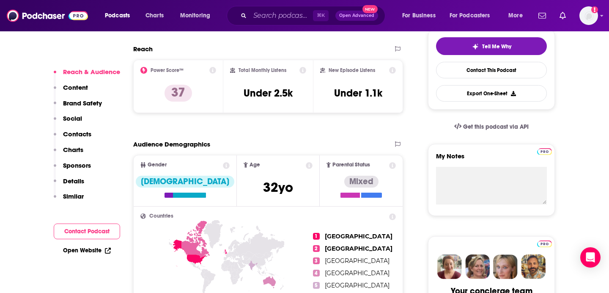
drag, startPoint x: 77, startPoint y: 91, endPoint x: 80, endPoint y: 100, distance: 9.5
click at [80, 99] on div "Reach & Audience Content Brand Safety Social Contacts Charts Sponsors Details S…" at bounding box center [87, 138] width 66 height 140
click at [79, 133] on p "Contacts" at bounding box center [77, 134] width 28 height 8
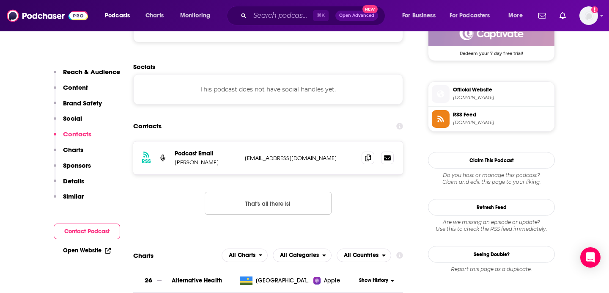
scroll to position [648, 0]
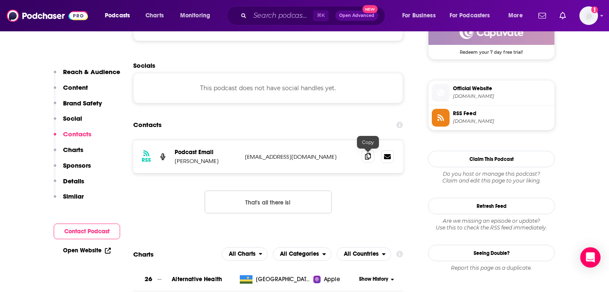
click at [366, 160] on icon at bounding box center [368, 156] width 6 height 7
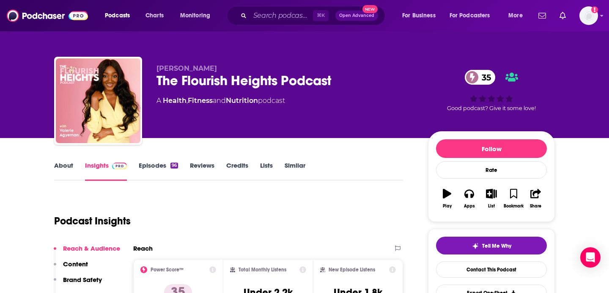
scroll to position [140, 0]
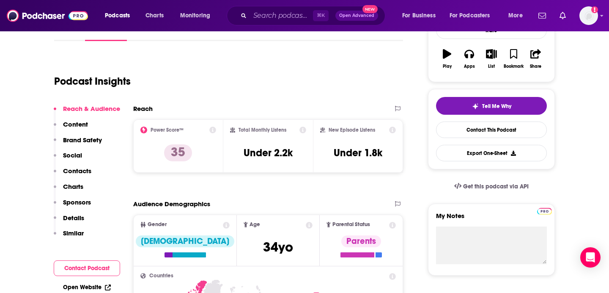
click at [78, 168] on p "Contacts" at bounding box center [77, 171] width 28 height 8
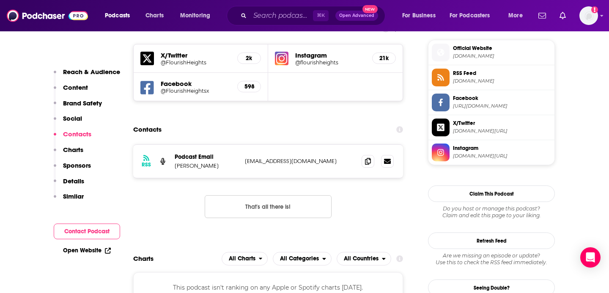
scroll to position [692, 0]
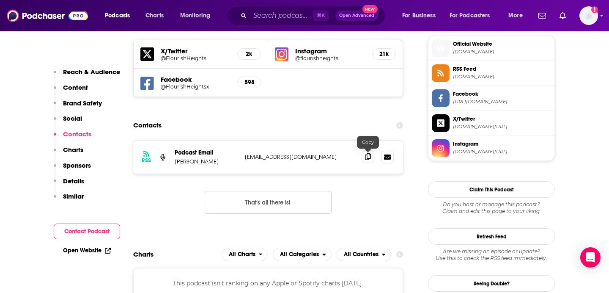
click at [367, 158] on icon at bounding box center [368, 156] width 6 height 7
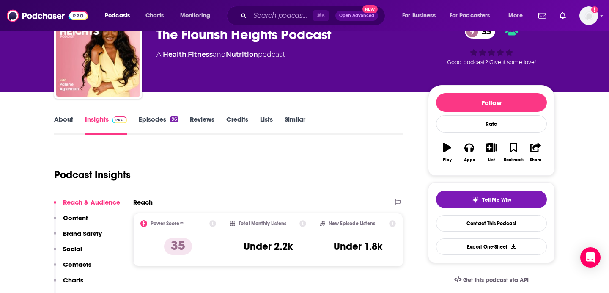
scroll to position [0, 0]
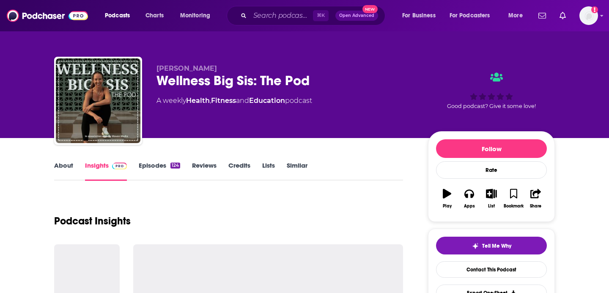
click at [250, 83] on div "Wellness Big Sis: The Pod" at bounding box center [286, 80] width 258 height 17
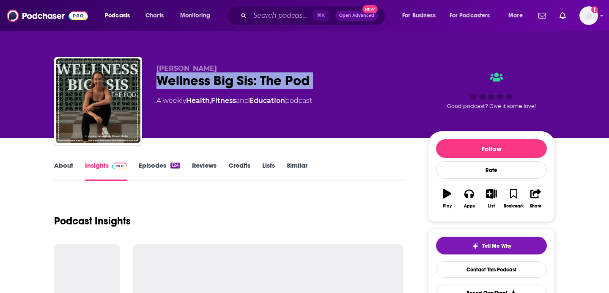
click at [250, 83] on div "Wellness Big Sis: The Pod" at bounding box center [286, 80] width 258 height 17
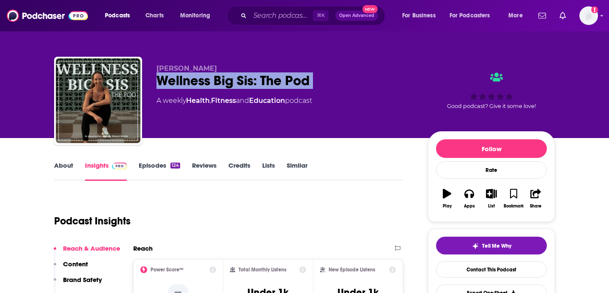
copy div "Wellness Big Sis: The Pod"
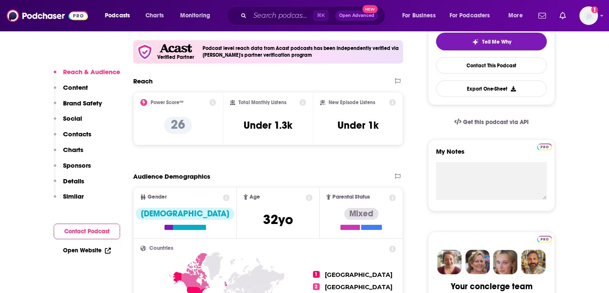
scroll to position [212, 0]
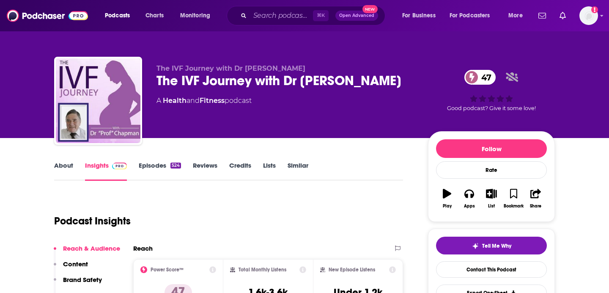
copy h2 "The IVF Journey with Dr [PERSON_NAME]"
drag, startPoint x: 232, startPoint y: 98, endPoint x: 169, endPoint y: 53, distance: 77.3
click at [155, 82] on div "The IVF Journey with Dr [PERSON_NAME] The IVF Journey with Dr [PERSON_NAME] 47 …" at bounding box center [304, 102] width 501 height 91
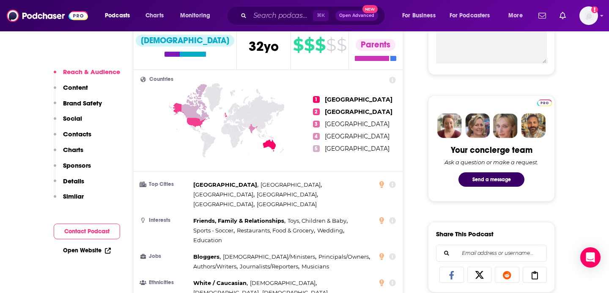
scroll to position [342, 0]
